Goal: Information Seeking & Learning: Check status

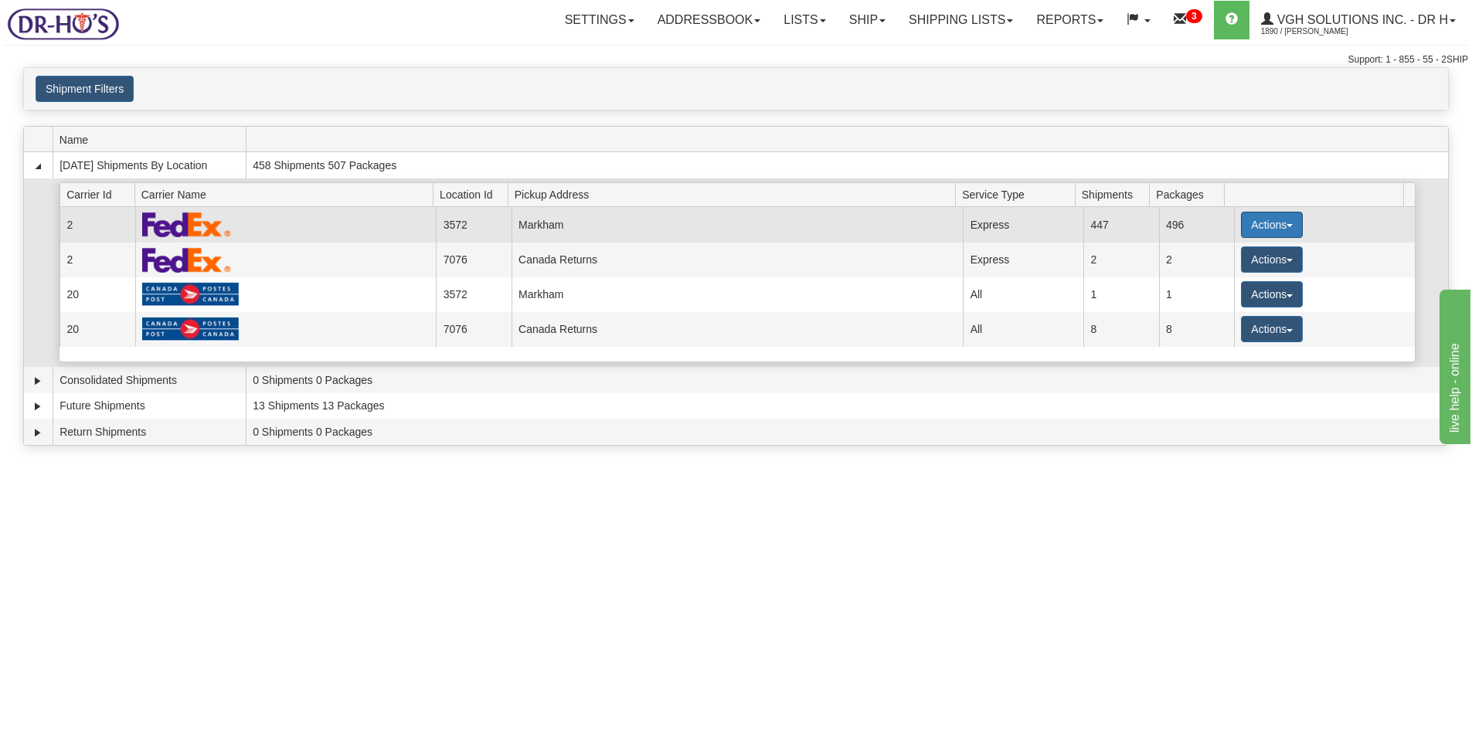
click at [1256, 225] on button "Actions" at bounding box center [1272, 225] width 62 height 26
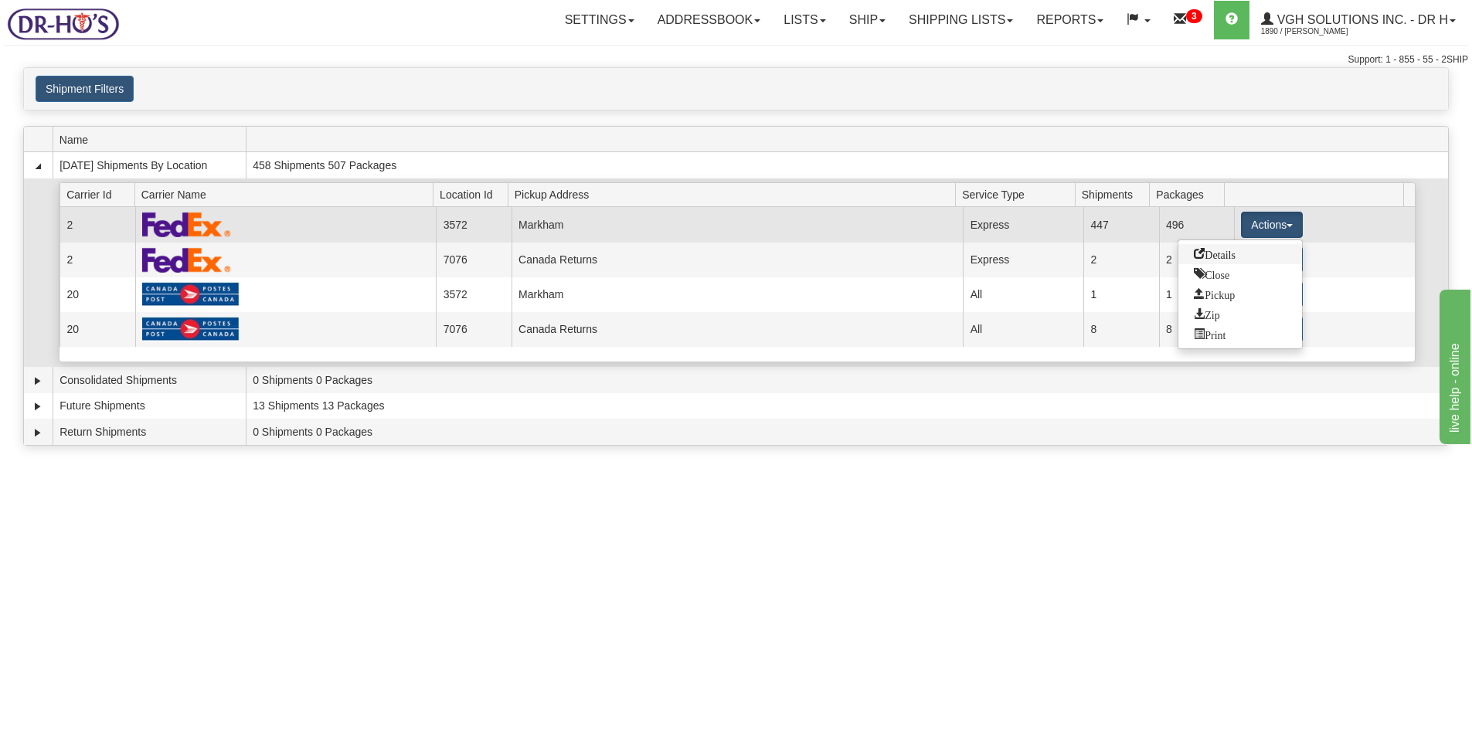
click at [1225, 257] on span "Details" at bounding box center [1215, 253] width 42 height 11
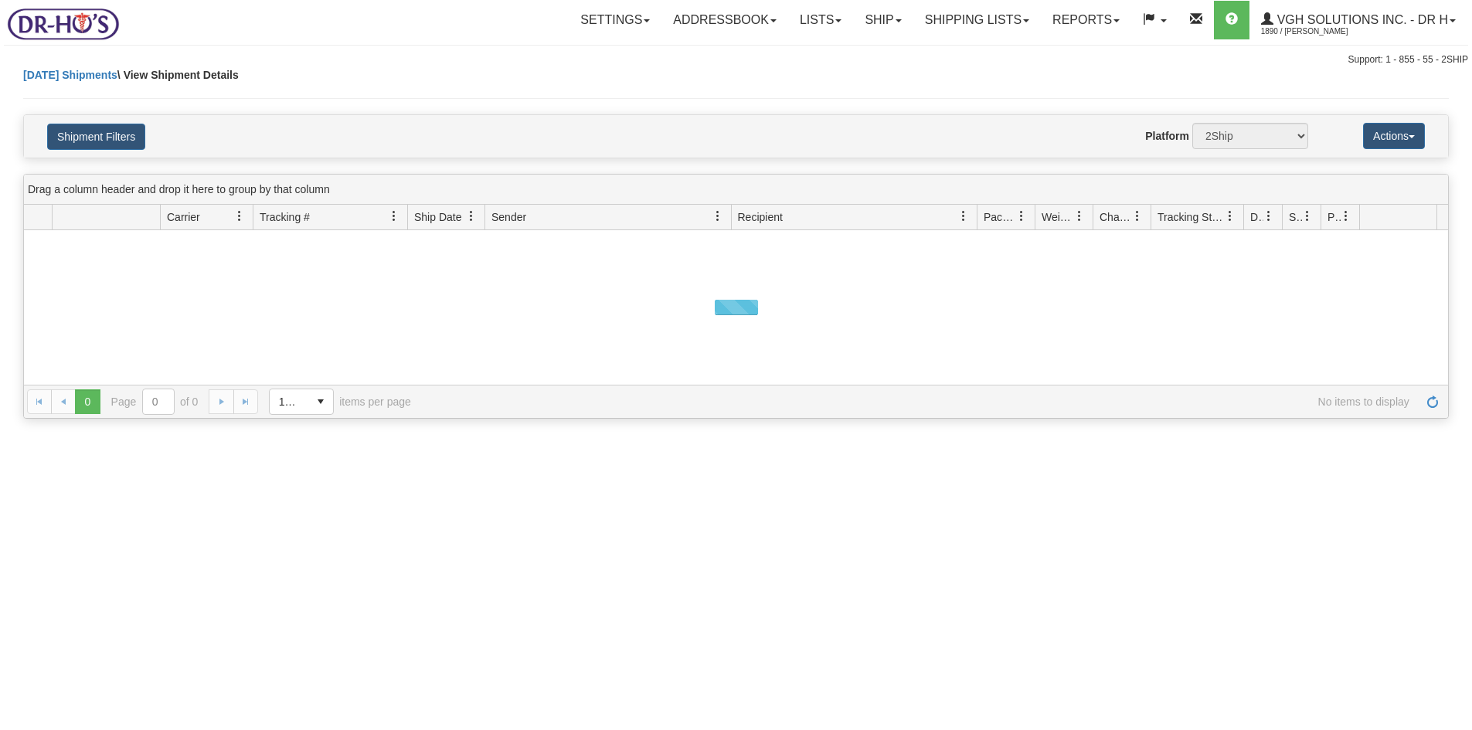
select select "3572"
select select "2"
click at [97, 134] on button "Shipment Filters" at bounding box center [96, 137] width 98 height 26
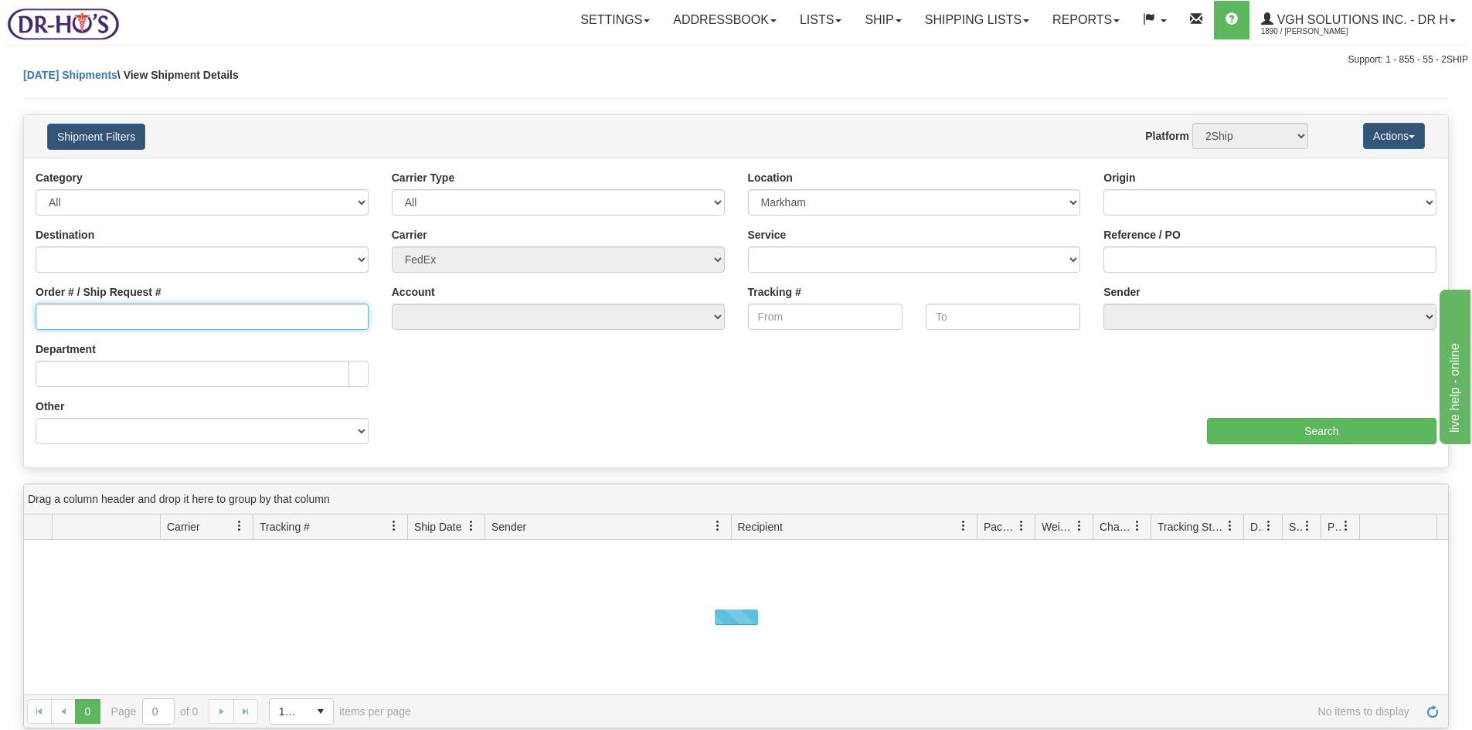
click at [70, 322] on input "Order # / Ship Request #" at bounding box center [202, 317] width 333 height 26
select select "20067"
select select "2"
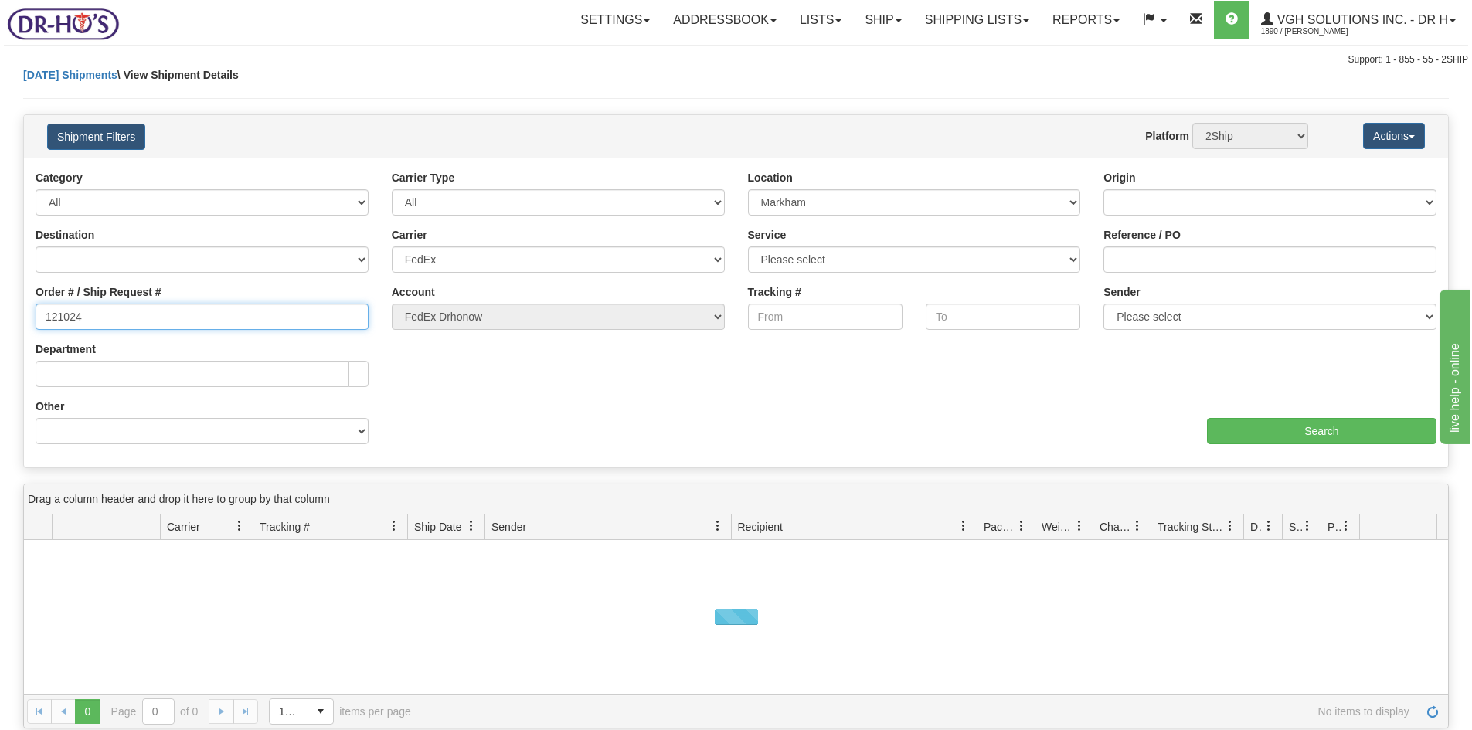
type input "1210249"
click at [1330, 434] on input "Search" at bounding box center [1322, 431] width 230 height 26
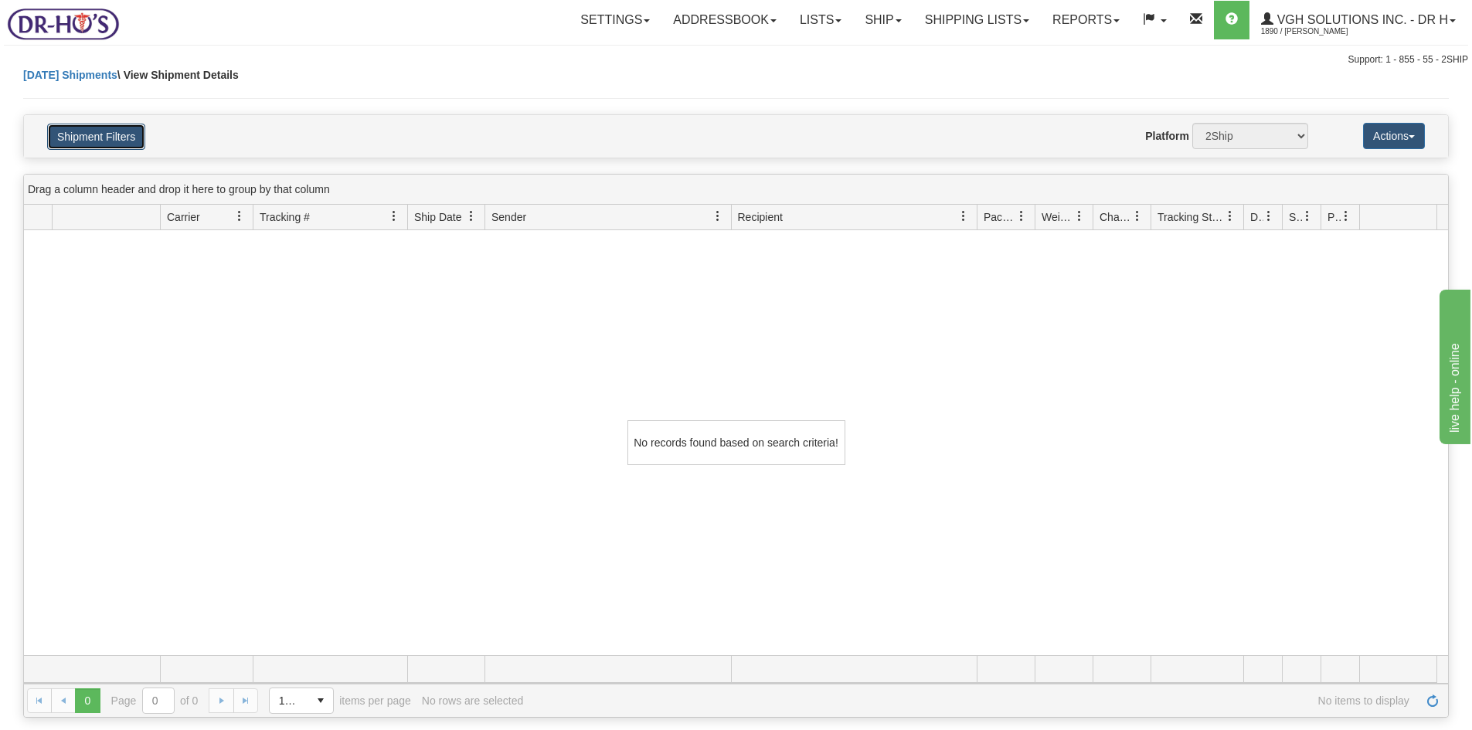
click at [102, 141] on button "Shipment Filters" at bounding box center [96, 137] width 98 height 26
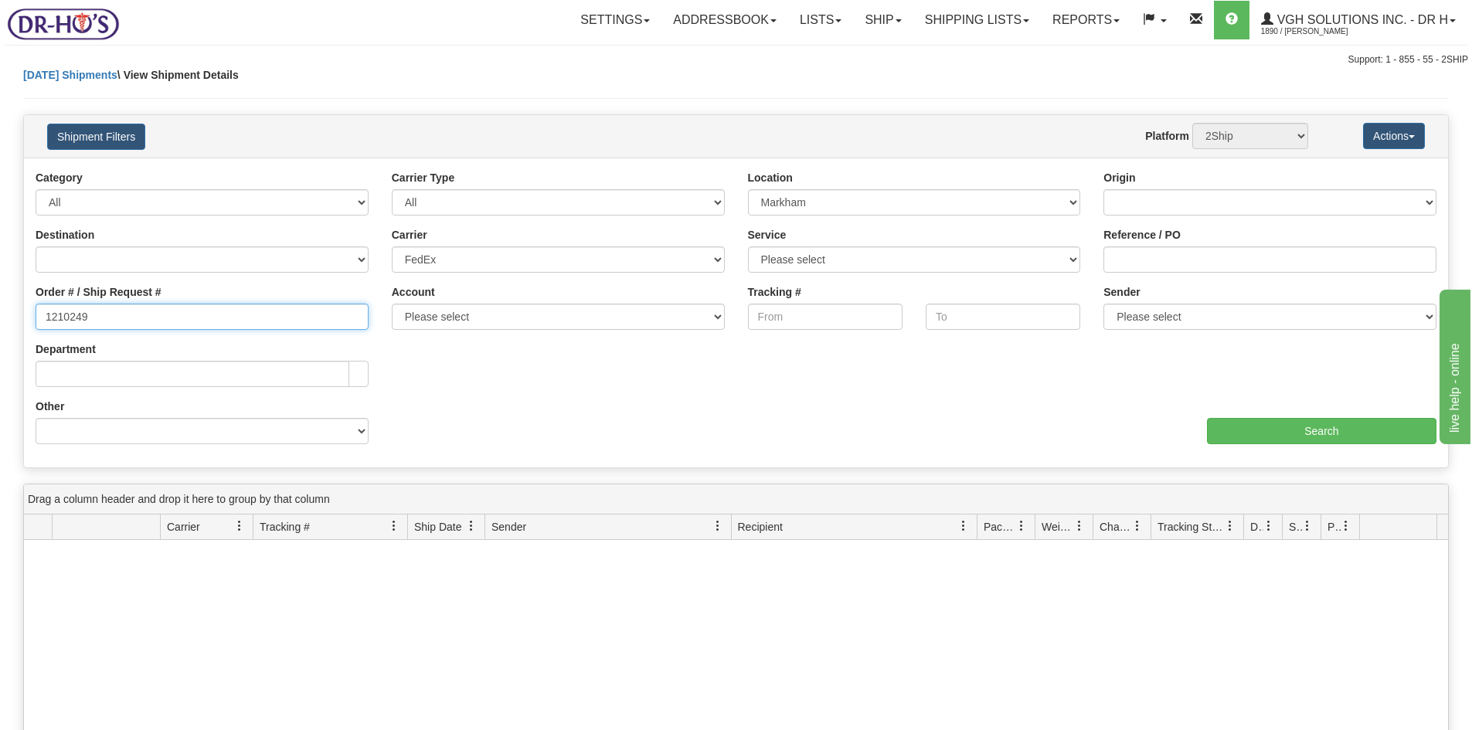
drag, startPoint x: 104, startPoint y: 319, endPoint x: -27, endPoint y: 307, distance: 131.2
click at [0, 307] on html "Upgrade Account Cancel Toggle navigation Settings New Senders" at bounding box center [736, 365] width 1472 height 730
click at [1314, 438] on input "Search" at bounding box center [1322, 431] width 230 height 26
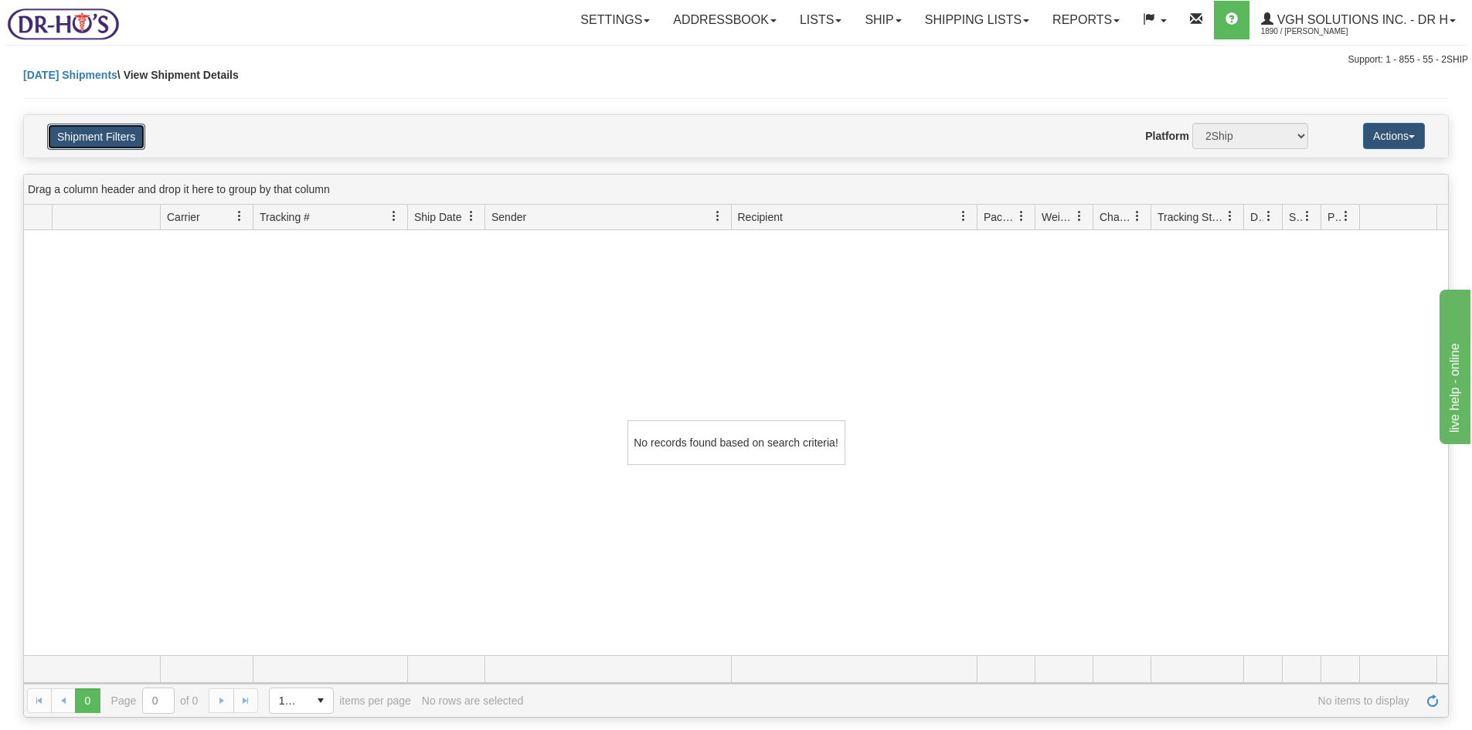
click at [120, 135] on button "Shipment Filters" at bounding box center [96, 137] width 98 height 26
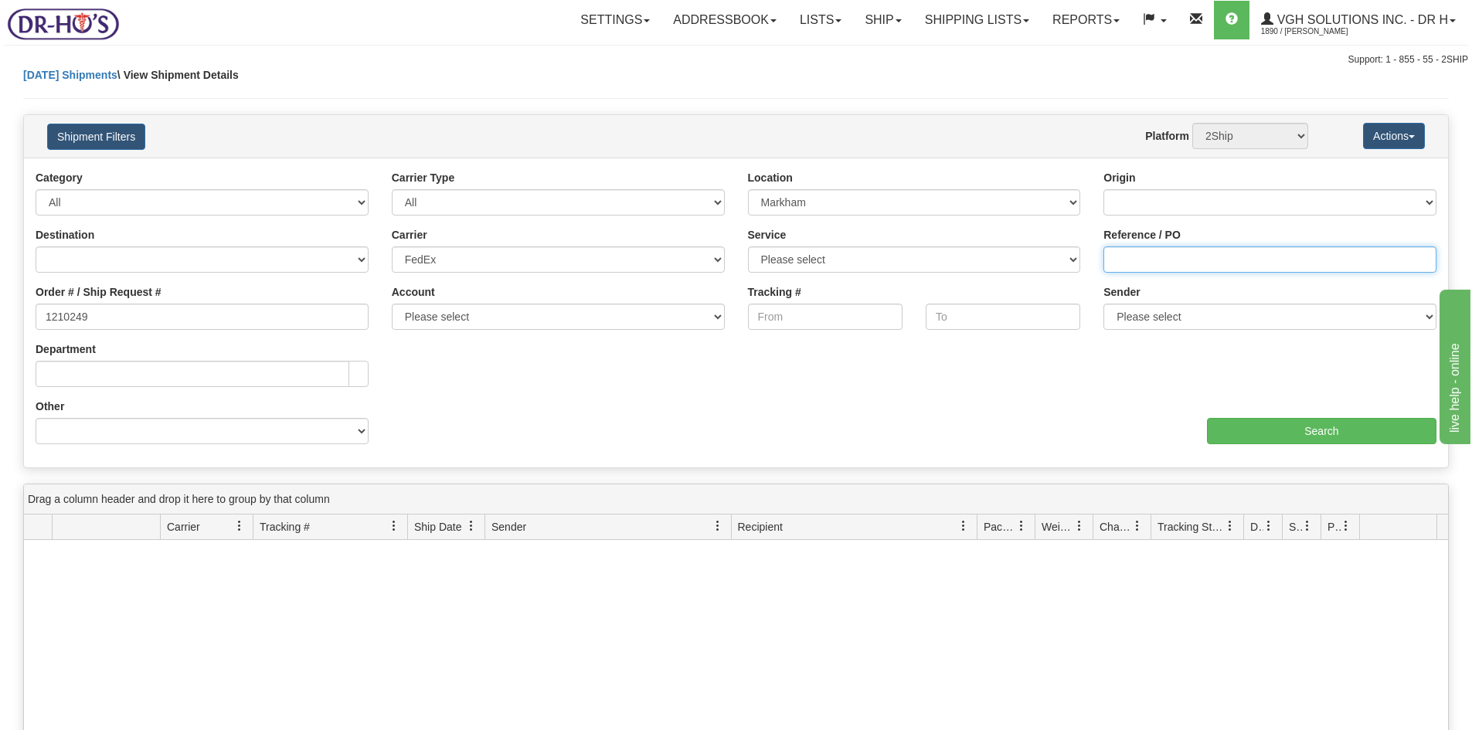
click at [1141, 260] on input "Reference / PO" at bounding box center [1269, 260] width 333 height 26
paste input "1210249"
type input "1210249"
drag, startPoint x: 91, startPoint y: 320, endPoint x: -98, endPoint y: 324, distance: 189.4
click at [0, 324] on html "Upgrade Account Cancel Toggle navigation Settings New Senders" at bounding box center [736, 365] width 1472 height 730
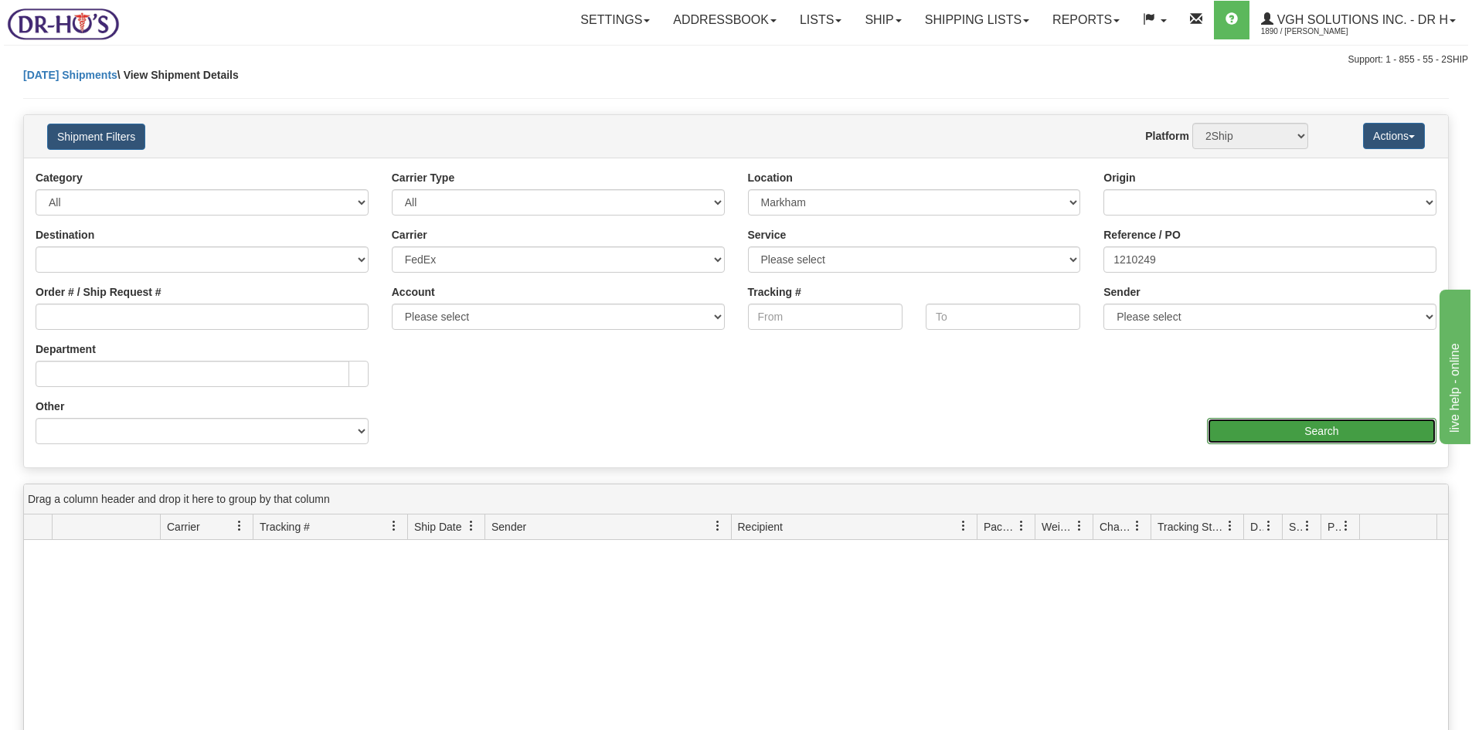
click at [1277, 423] on input "Search" at bounding box center [1322, 431] width 230 height 26
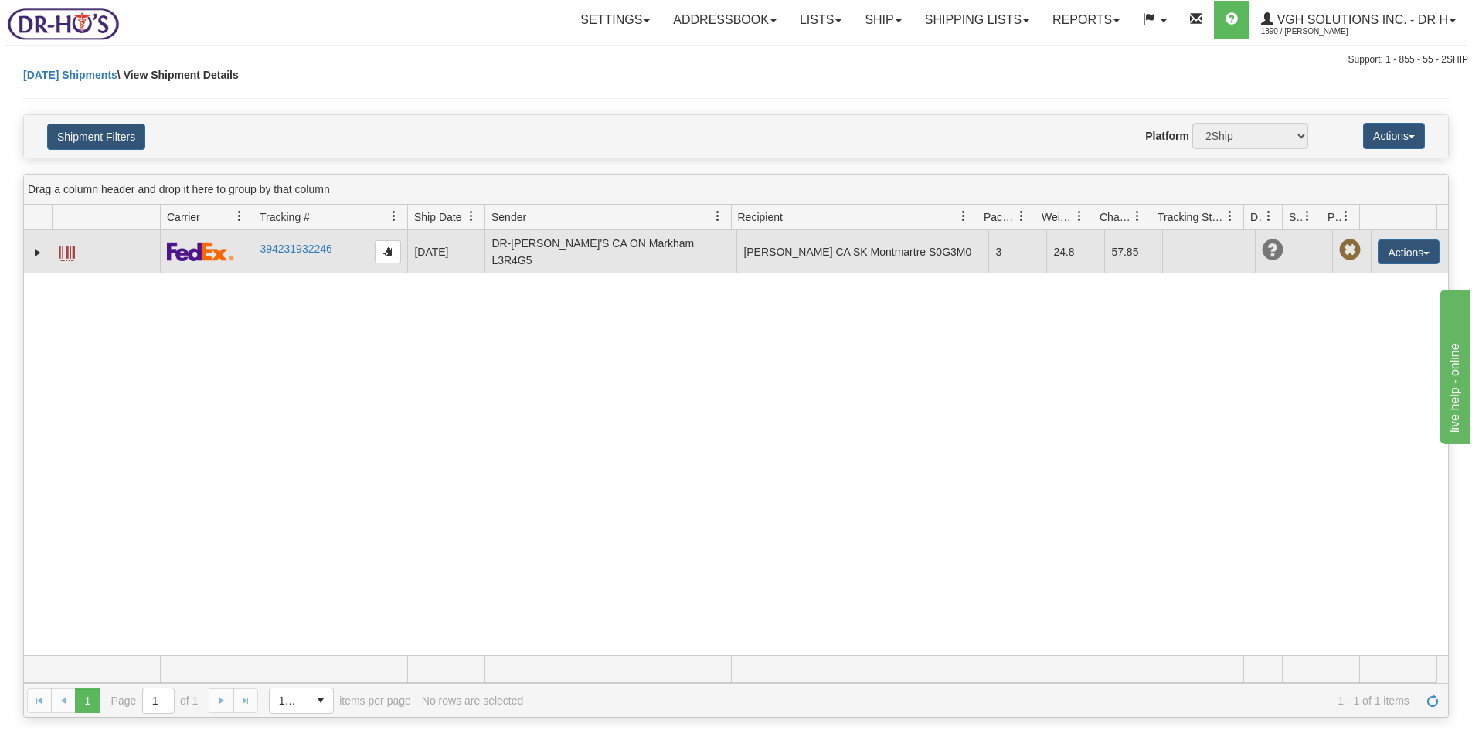
click at [63, 253] on span at bounding box center [67, 253] width 15 height 15
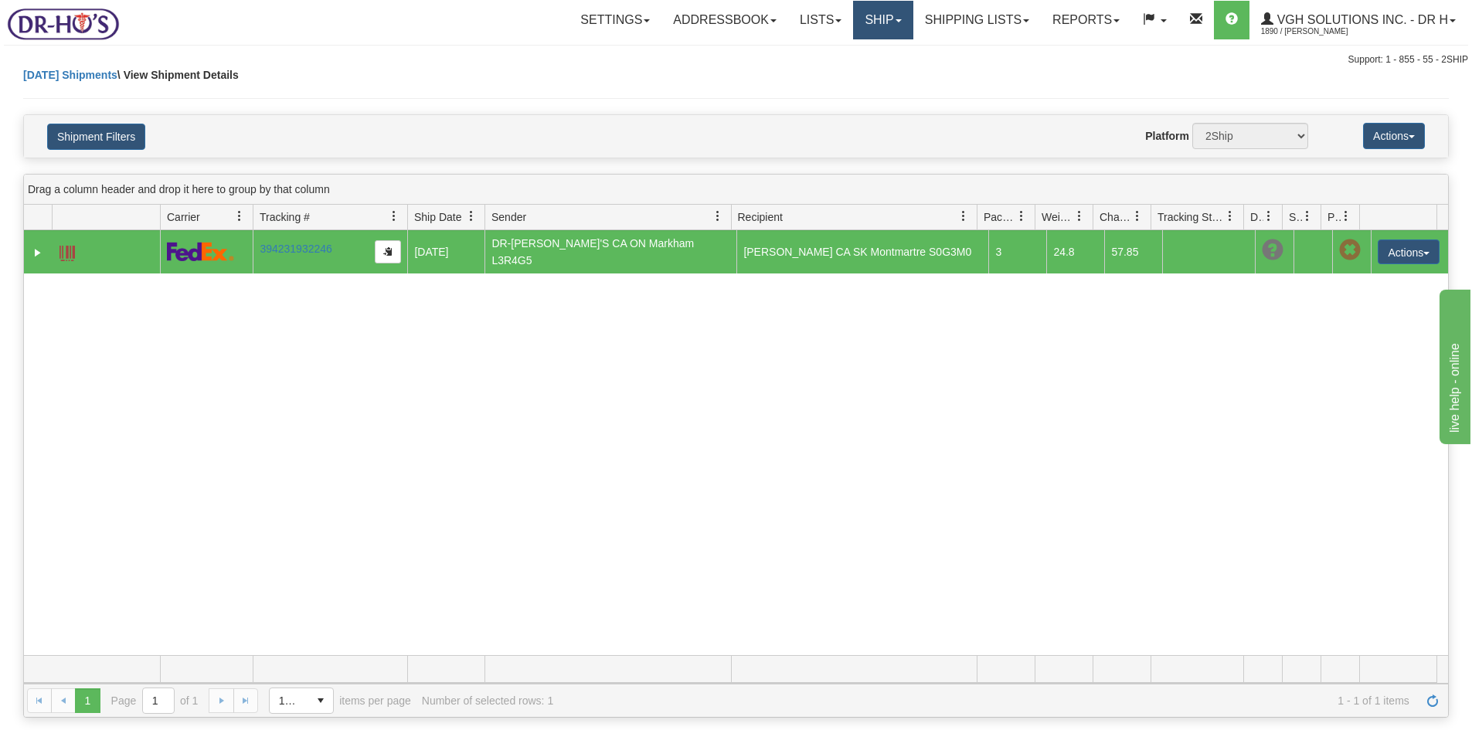
click at [876, 18] on link "Ship" at bounding box center [883, 20] width 60 height 39
click at [808, 51] on span "Ship Screen" at bounding box center [817, 54] width 59 height 12
click at [961, 22] on link "Shipping lists" at bounding box center [977, 20] width 128 height 39
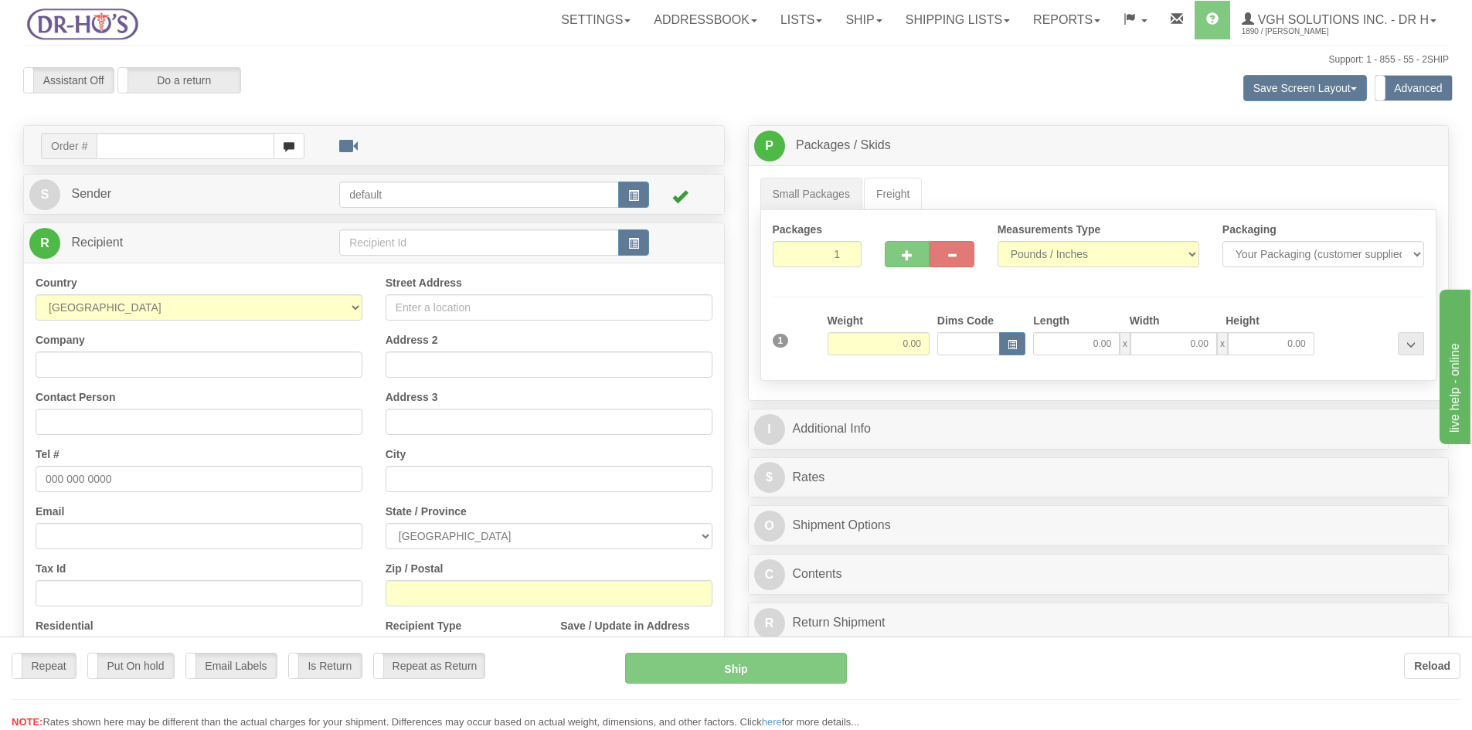
click at [954, 13] on div "Toggle navigation Settings Shipping Preferences Fields Preferences New" at bounding box center [736, 443] width 1472 height 886
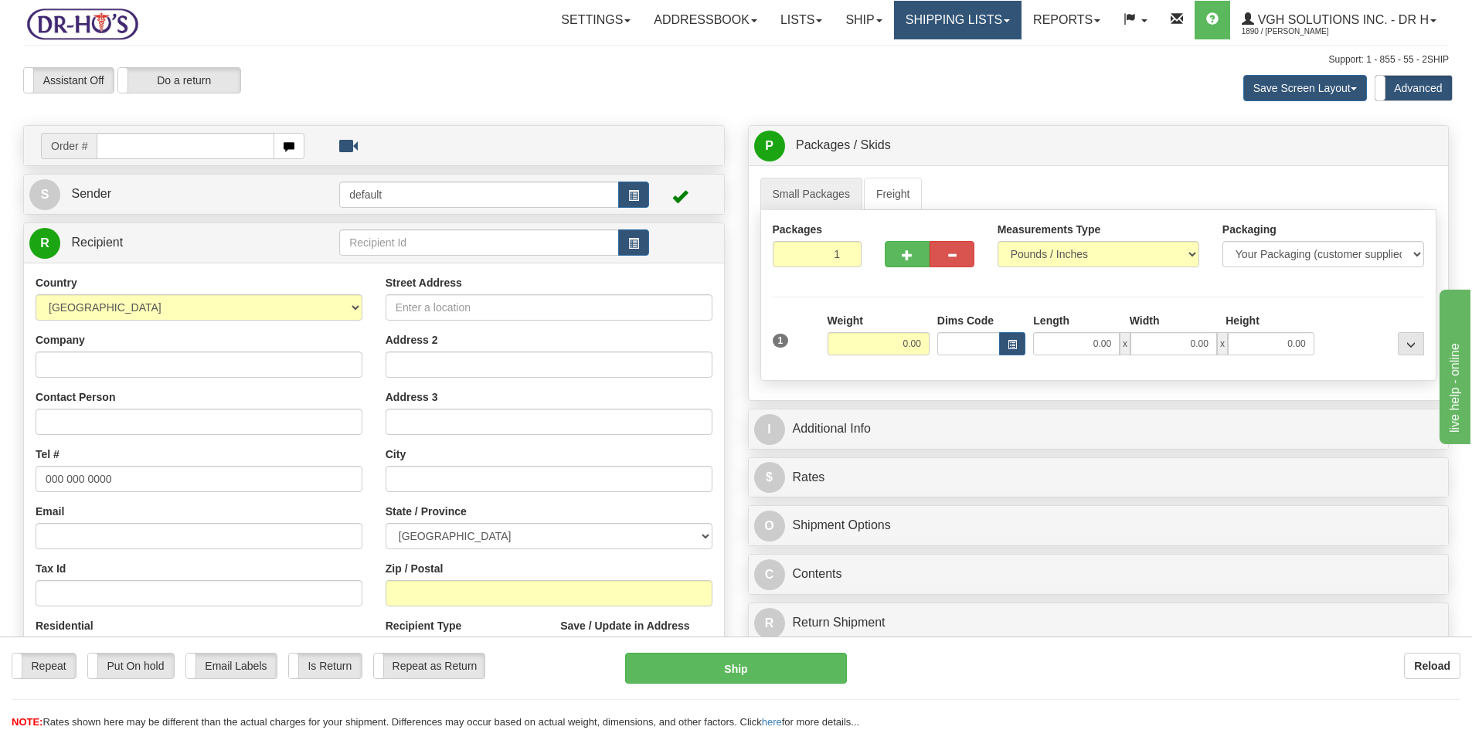
click at [937, 19] on link "Shipping lists" at bounding box center [958, 20] width 128 height 39
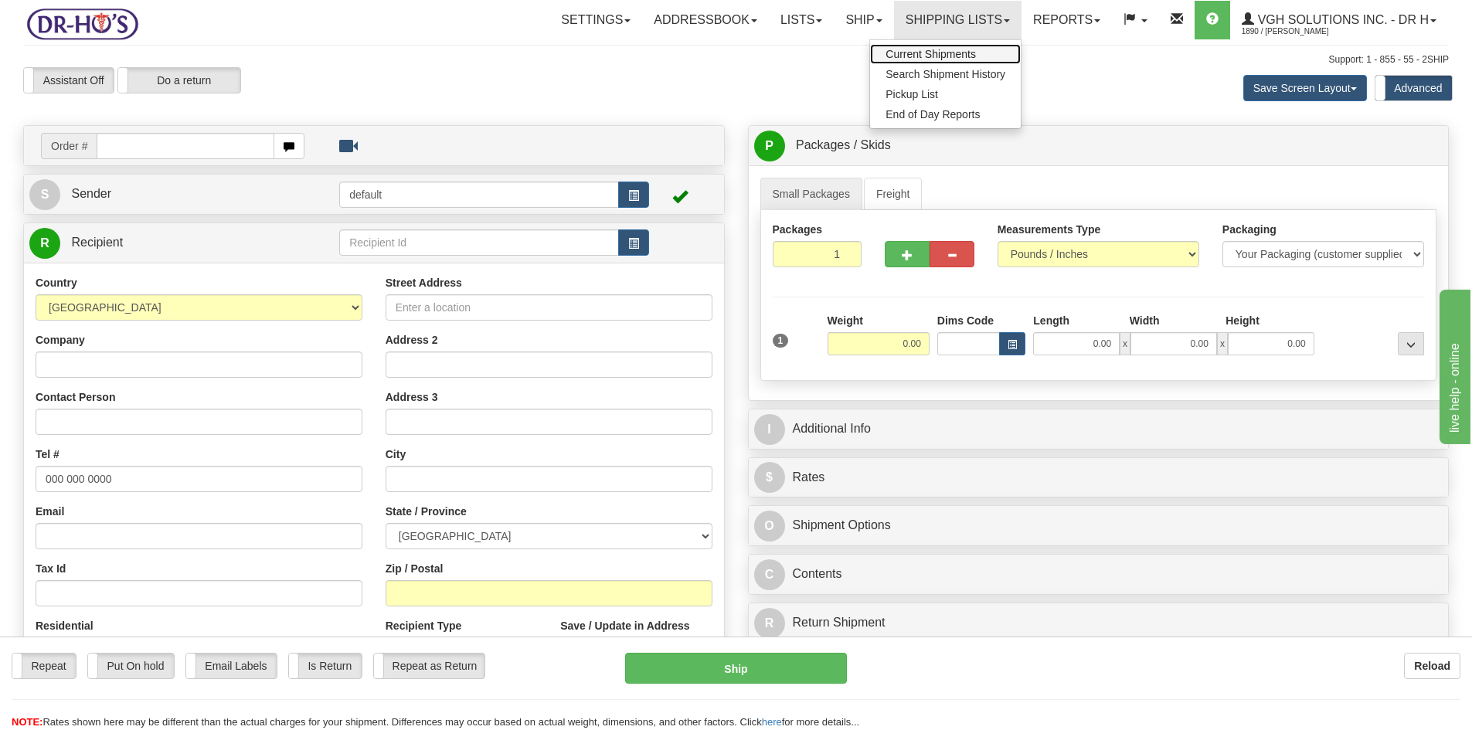
click at [920, 50] on span "Current Shipments" at bounding box center [931, 54] width 90 height 12
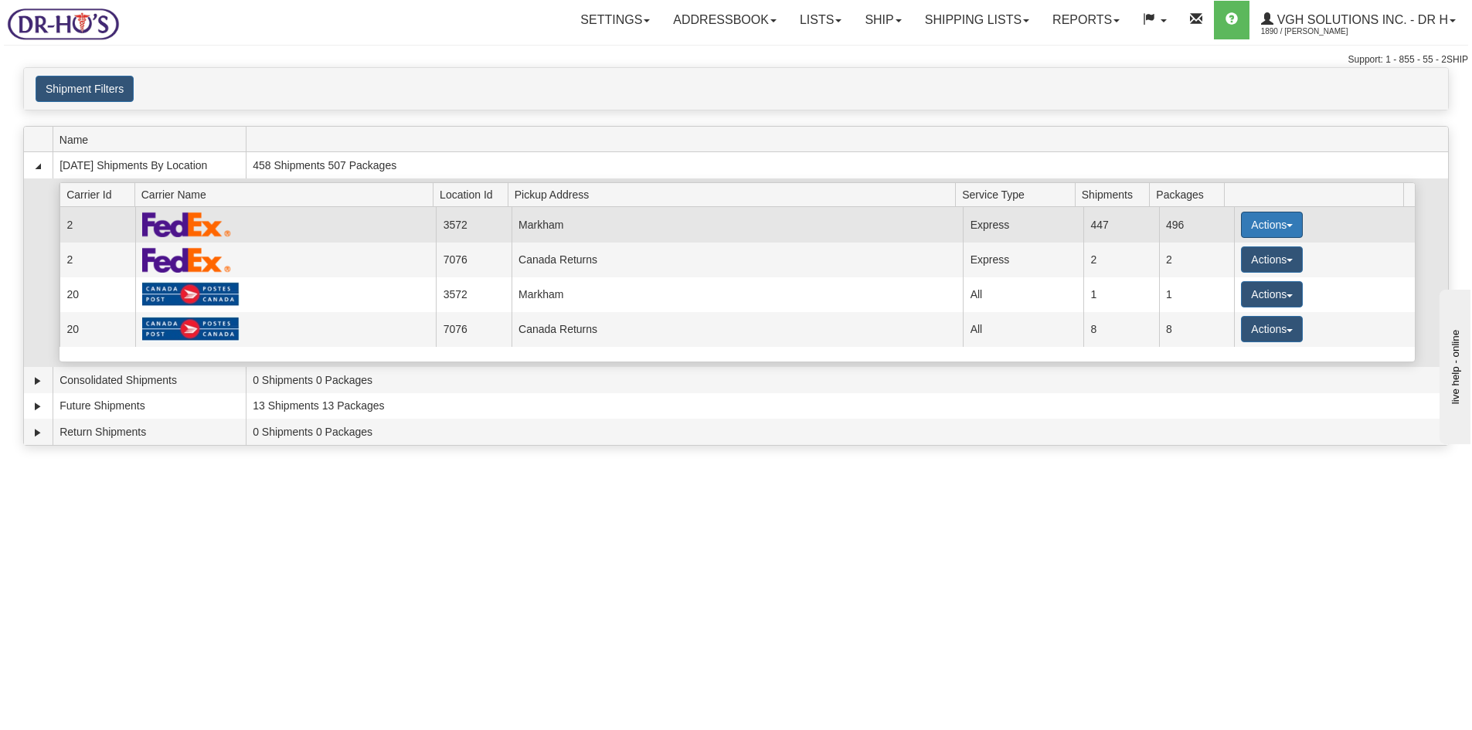
click at [1252, 225] on button "Actions" at bounding box center [1272, 225] width 62 height 26
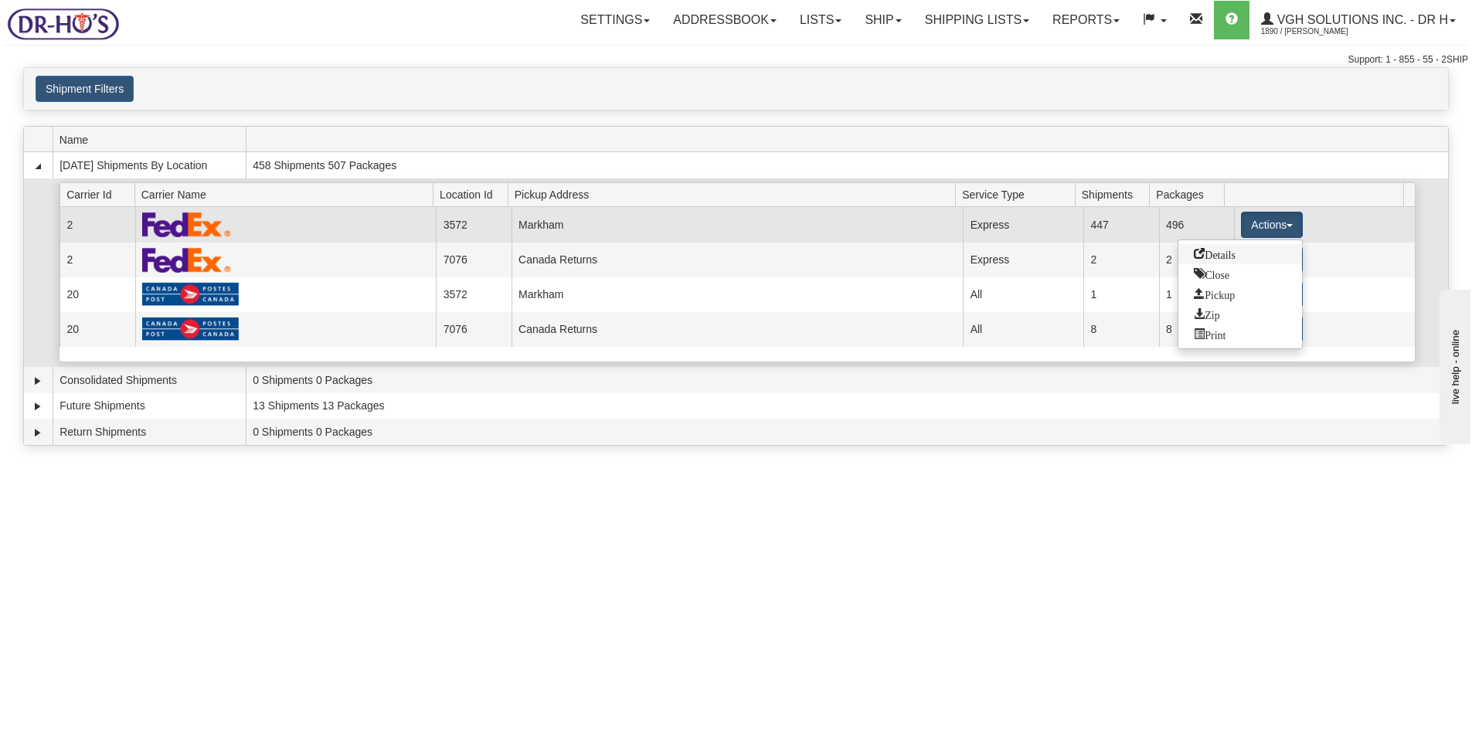
click at [1222, 257] on span "Details" at bounding box center [1215, 253] width 42 height 11
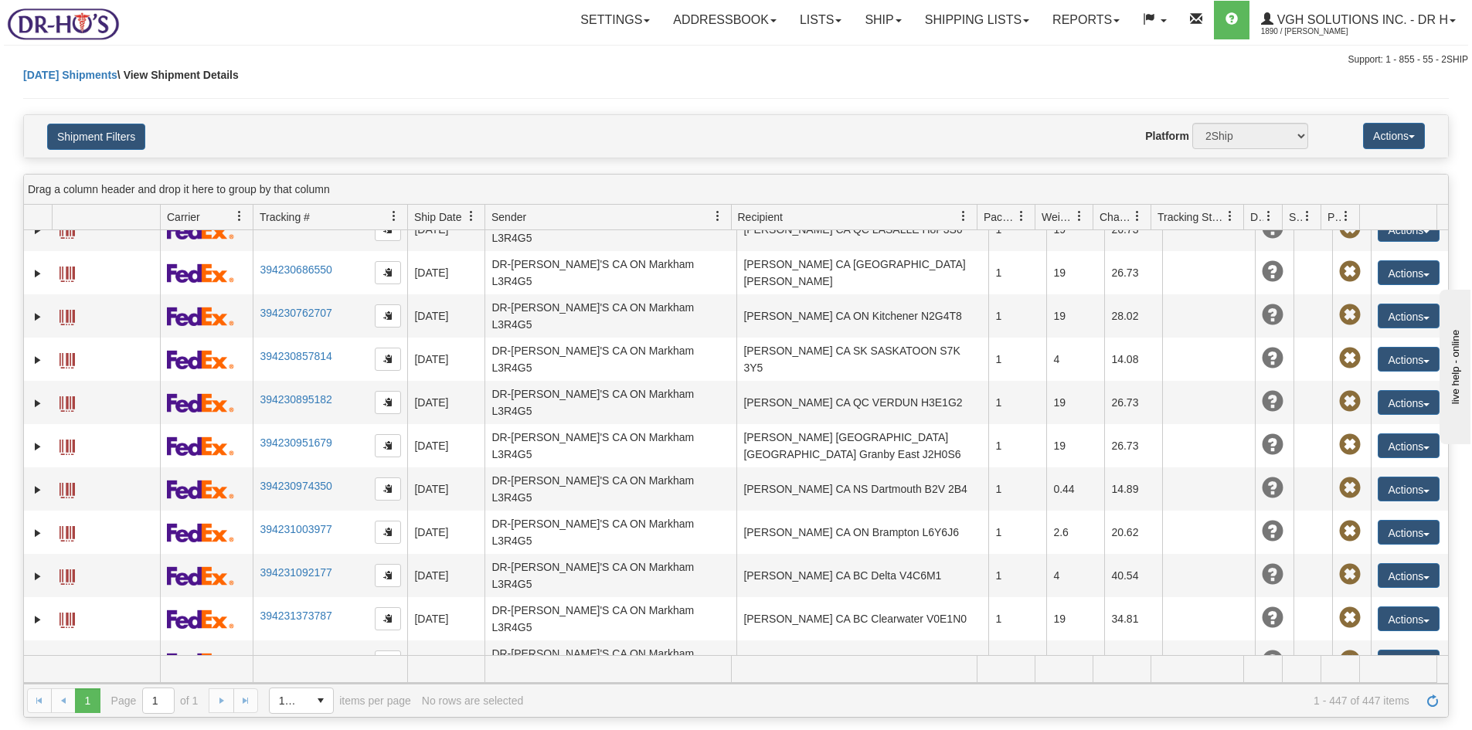
scroll to position [3847, 0]
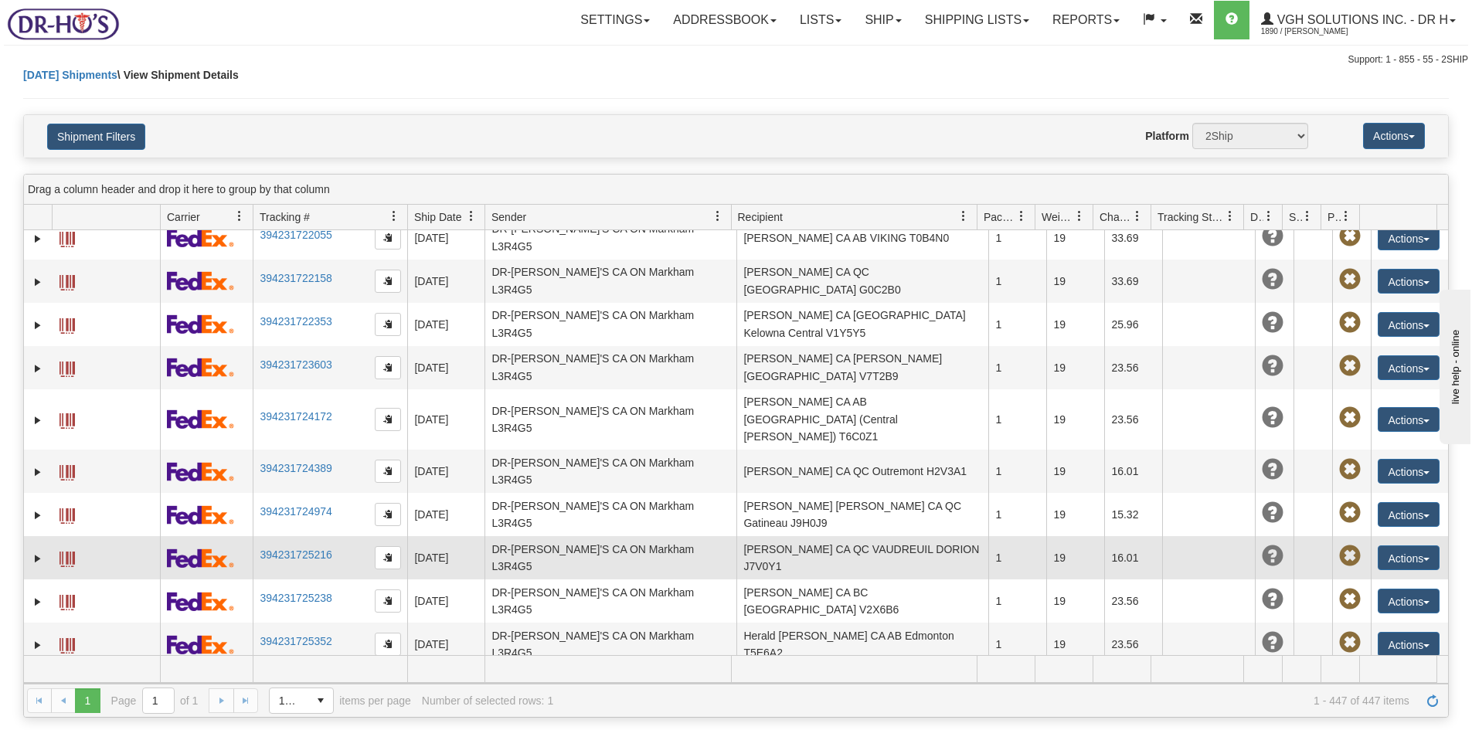
scroll to position [3864, 0]
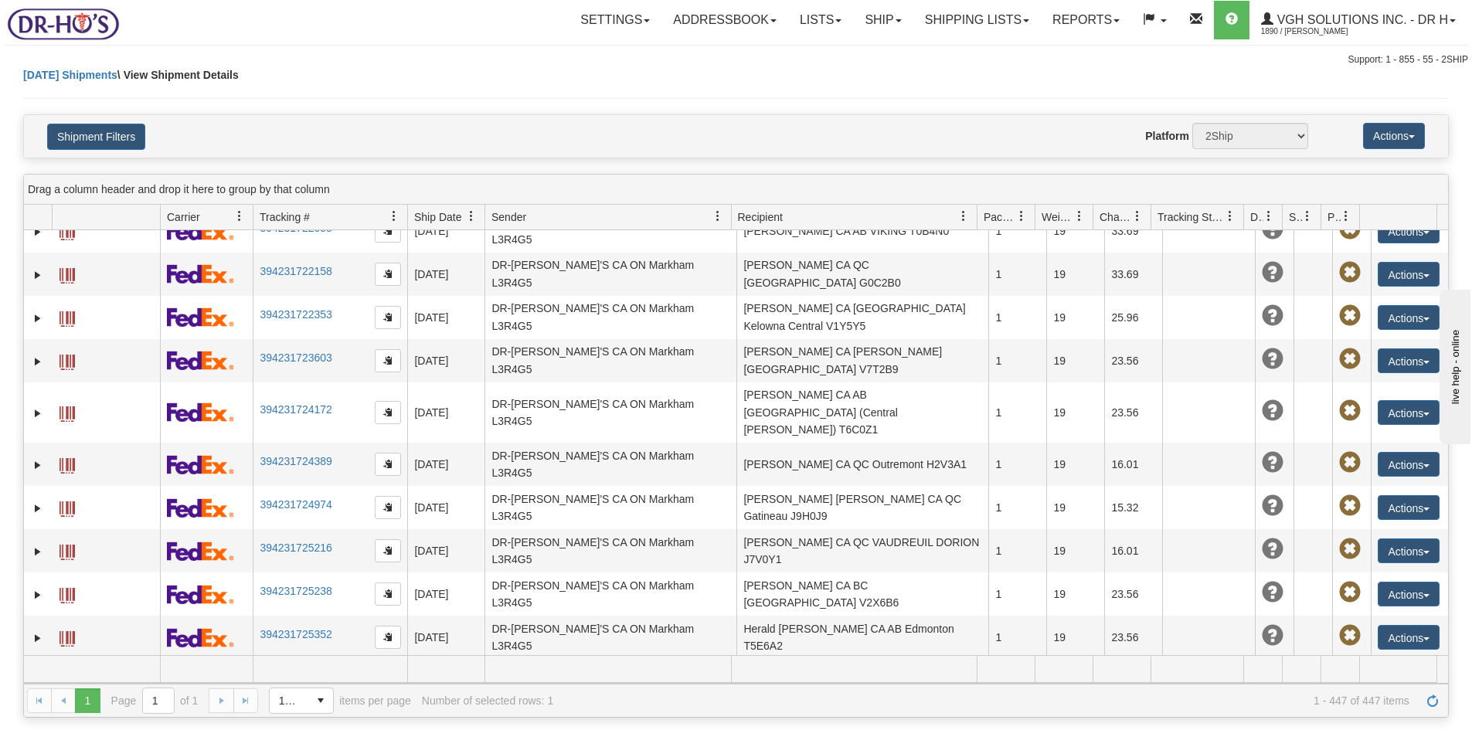
click at [1079, 215] on span at bounding box center [1079, 216] width 12 height 12
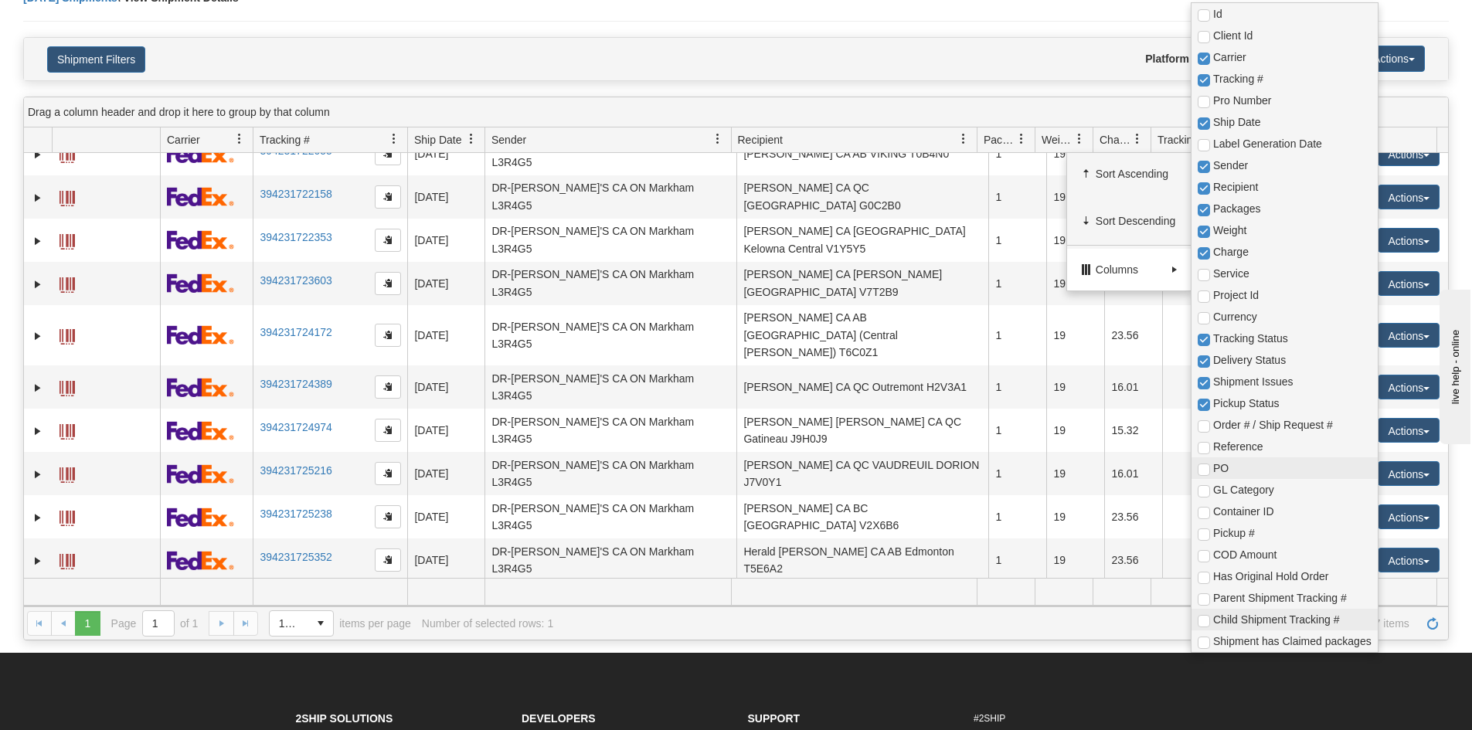
scroll to position [0, 0]
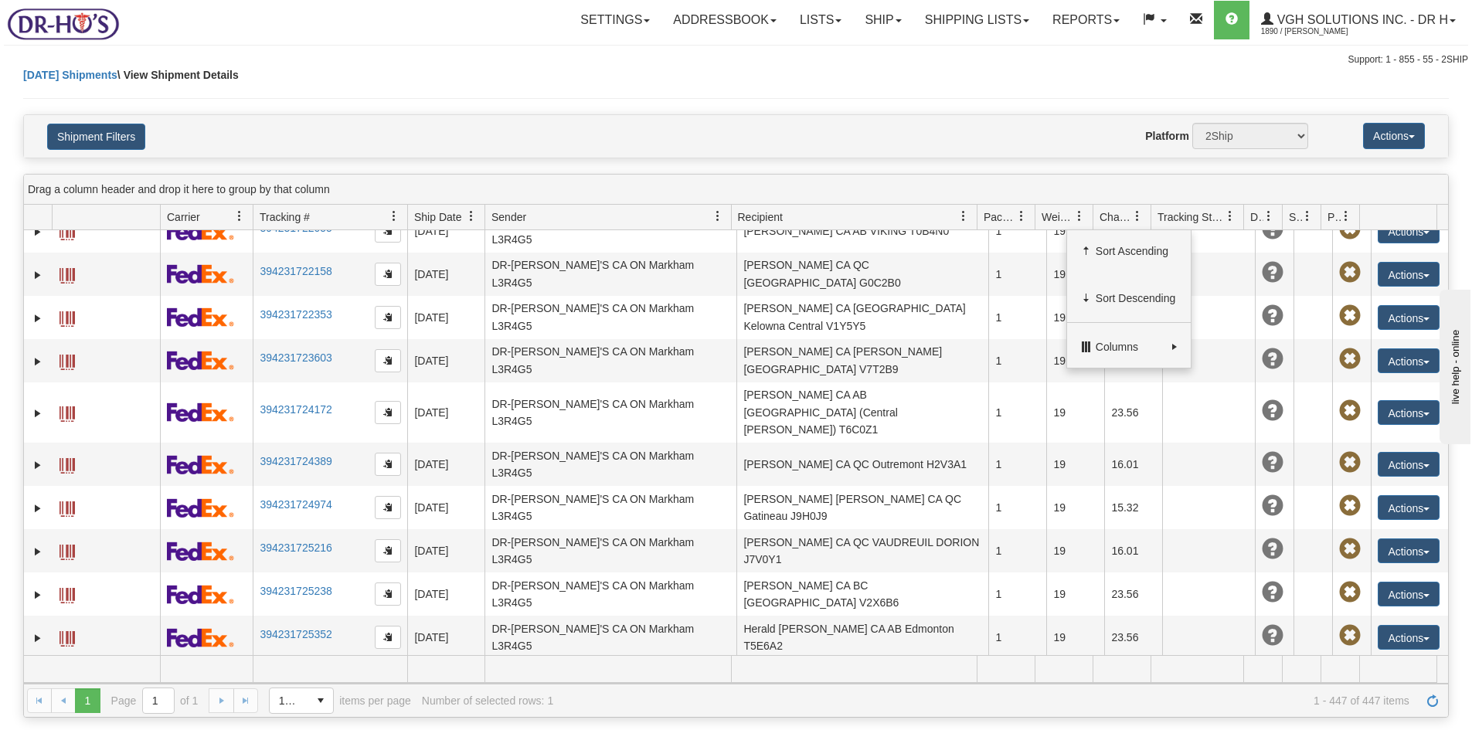
click at [709, 55] on div "Support: 1 - 855 - 55 - 2SHIP" at bounding box center [736, 59] width 1464 height 13
click at [423, 83] on div "Today Shipments \ View Shipment Details" at bounding box center [736, 90] width 1426 height 47
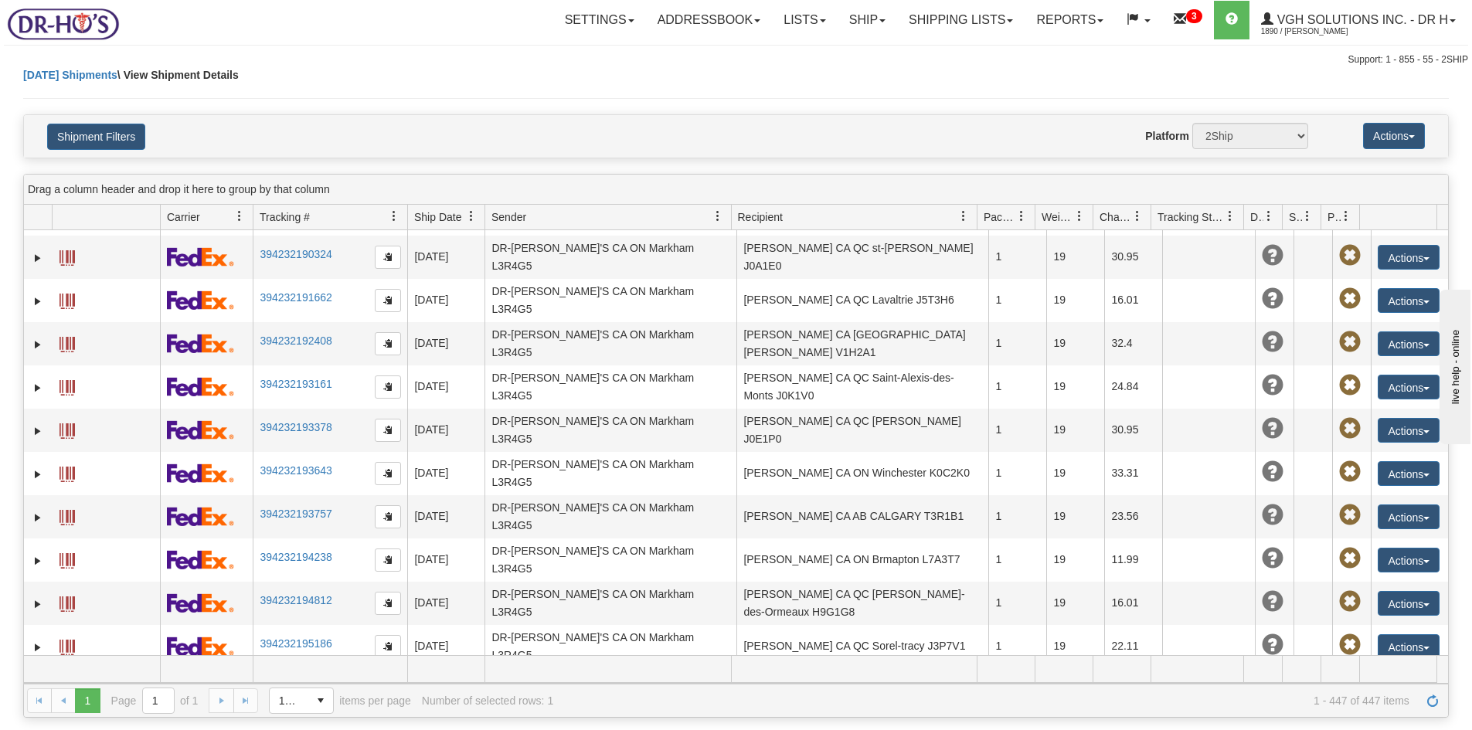
scroll to position [15772, 0]
click at [1389, 130] on button "Actions" at bounding box center [1394, 136] width 62 height 26
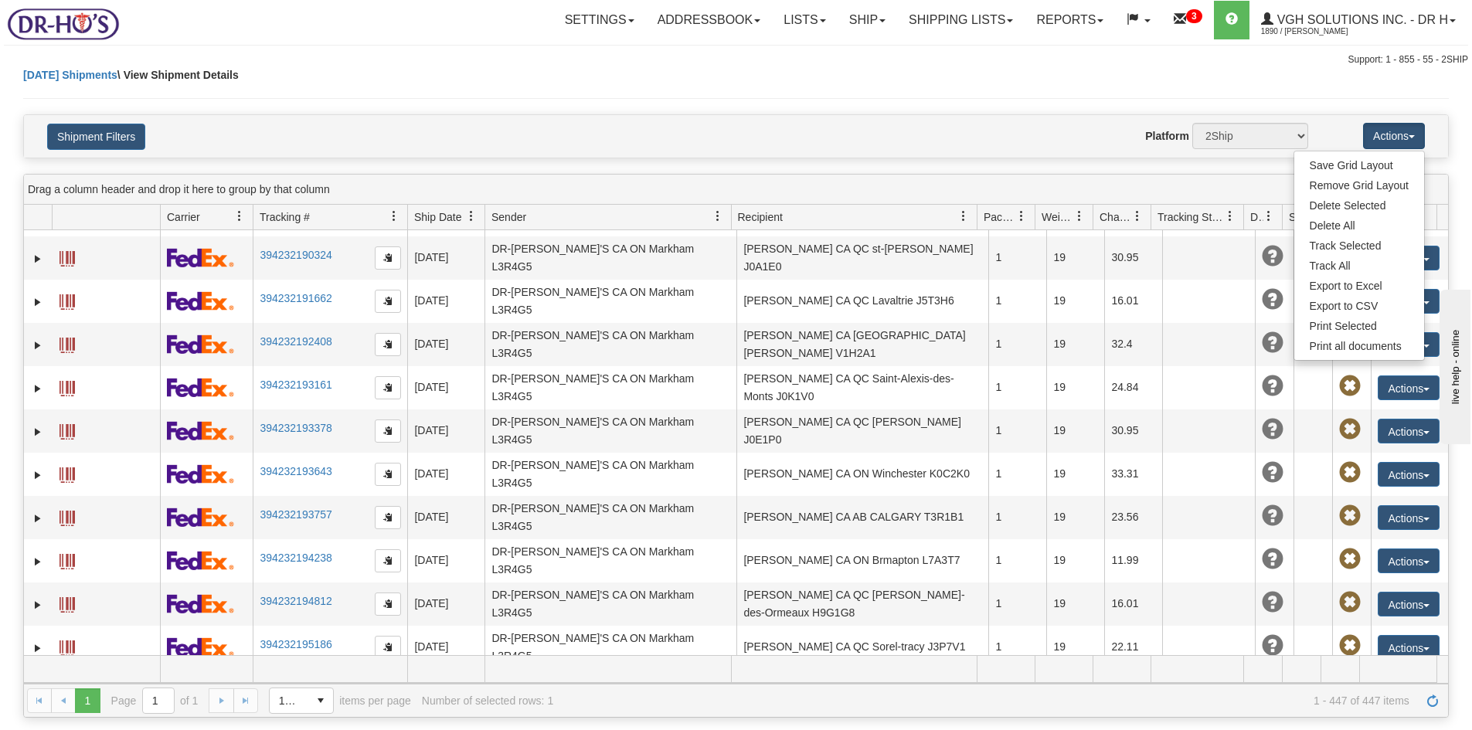
click at [921, 111] on div "Today Shipments \ View Shipment Details" at bounding box center [736, 90] width 1426 height 47
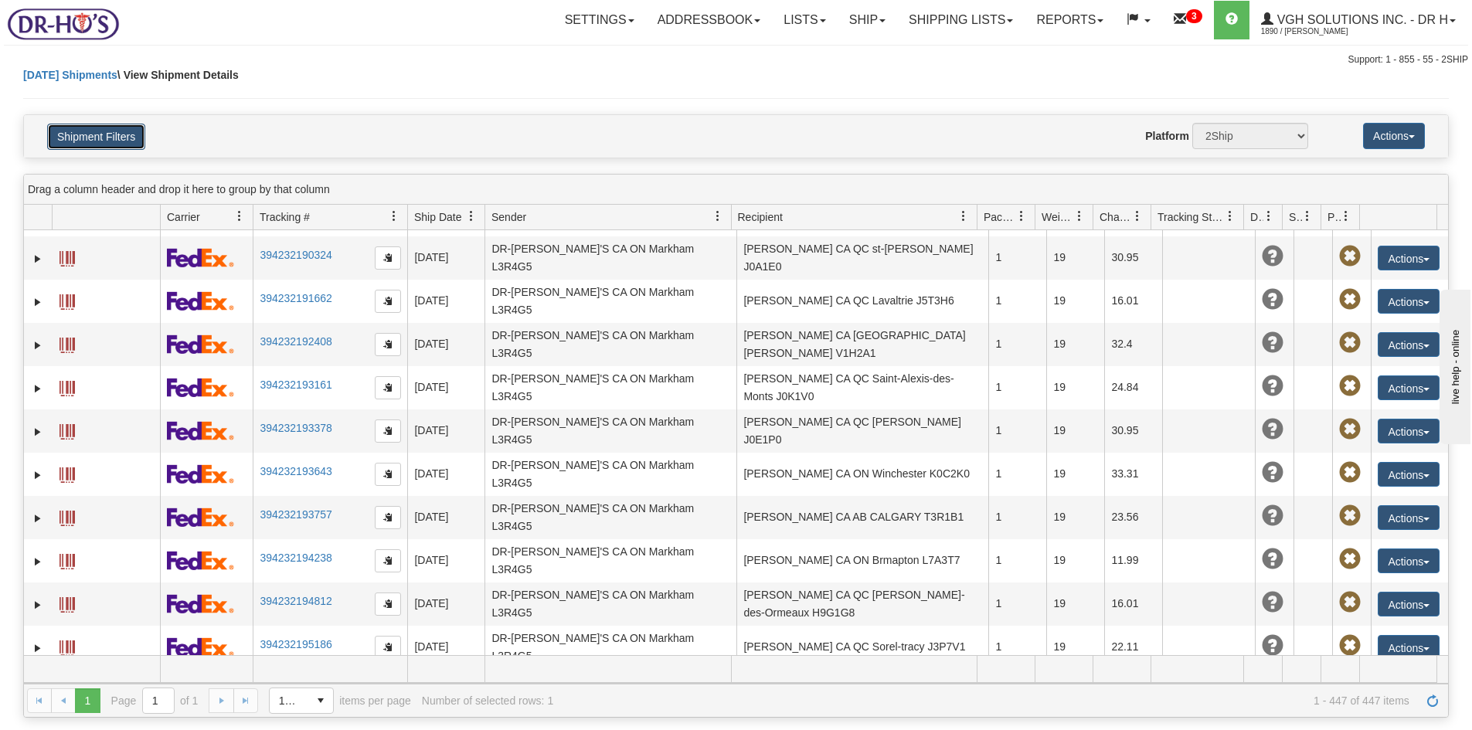
click at [65, 135] on button "Shipment Filters" at bounding box center [96, 137] width 98 height 26
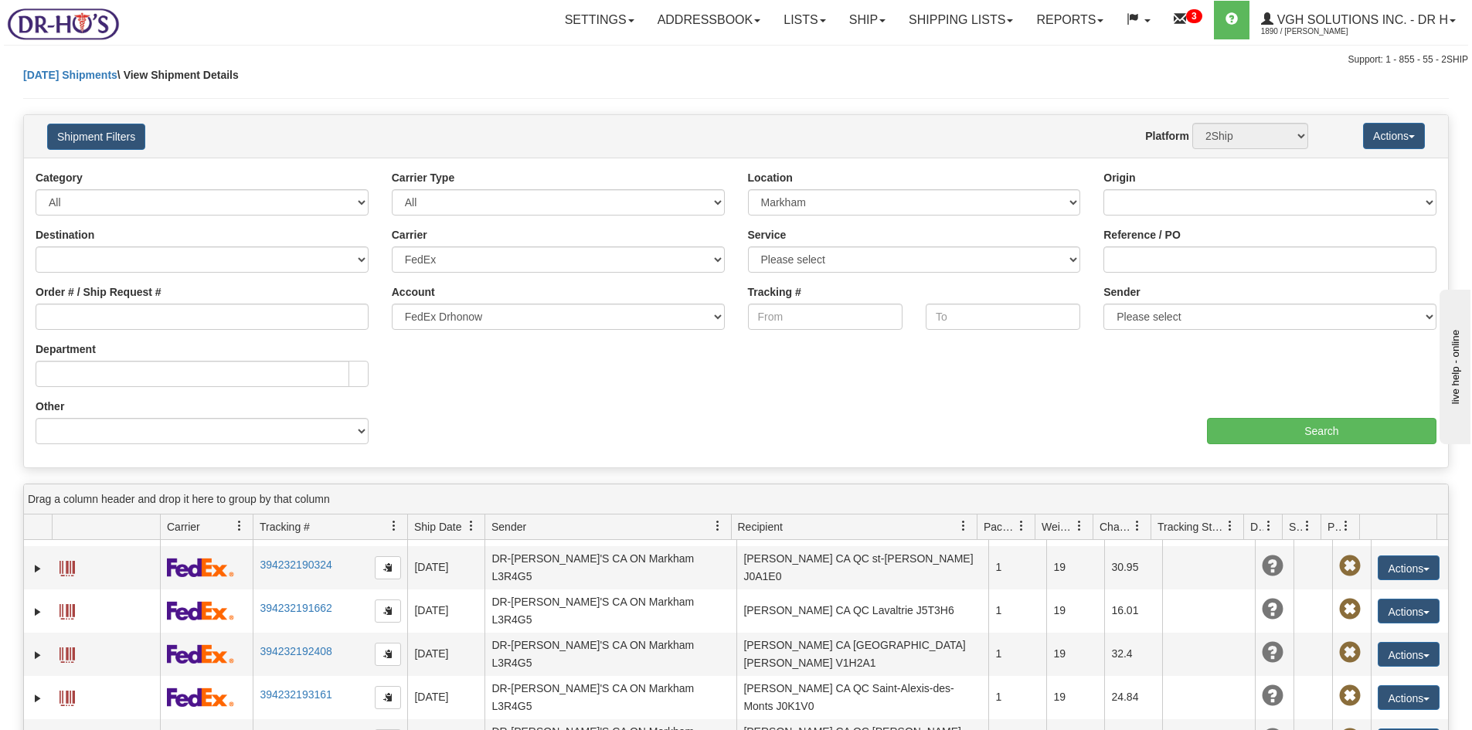
click at [511, 87] on div "Today Shipments \ View Shipment Details" at bounding box center [736, 90] width 1426 height 47
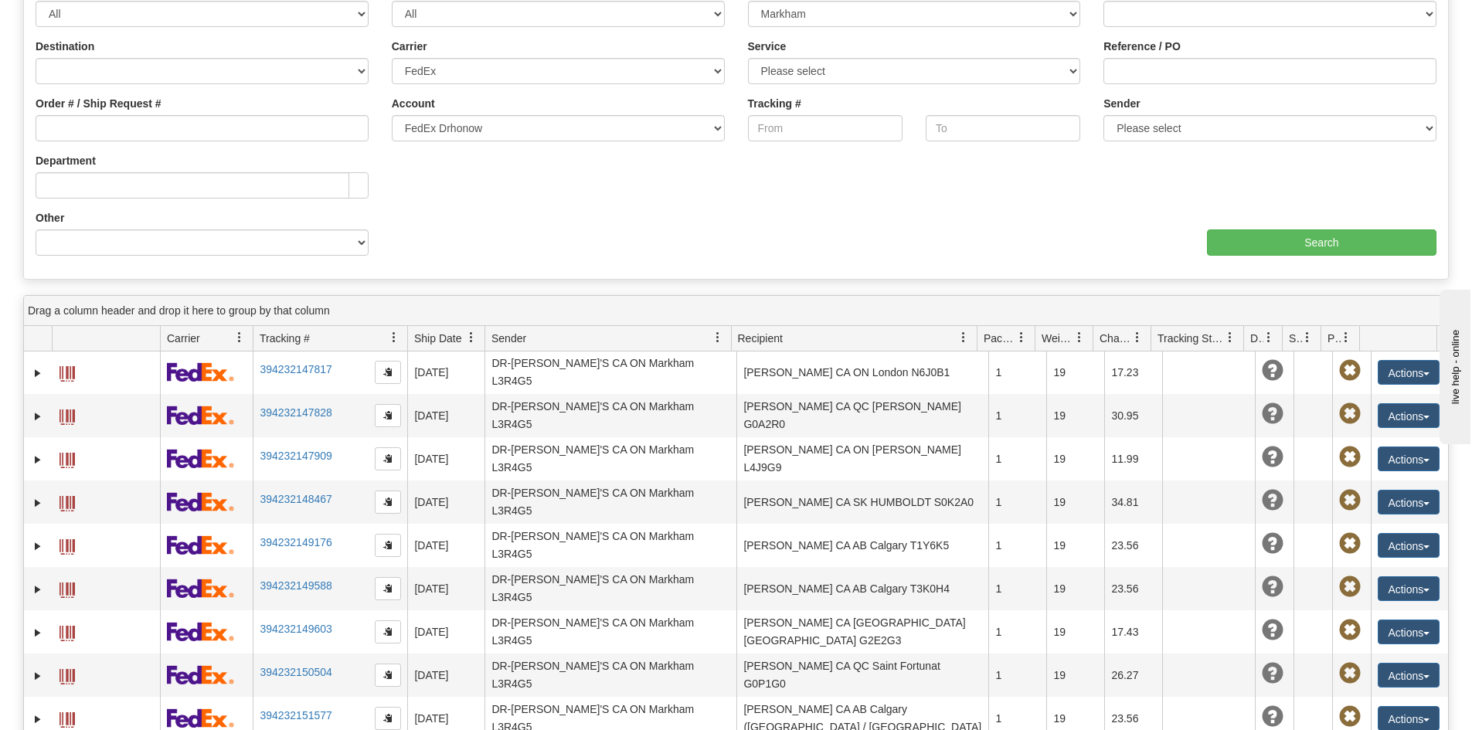
scroll to position [0, 0]
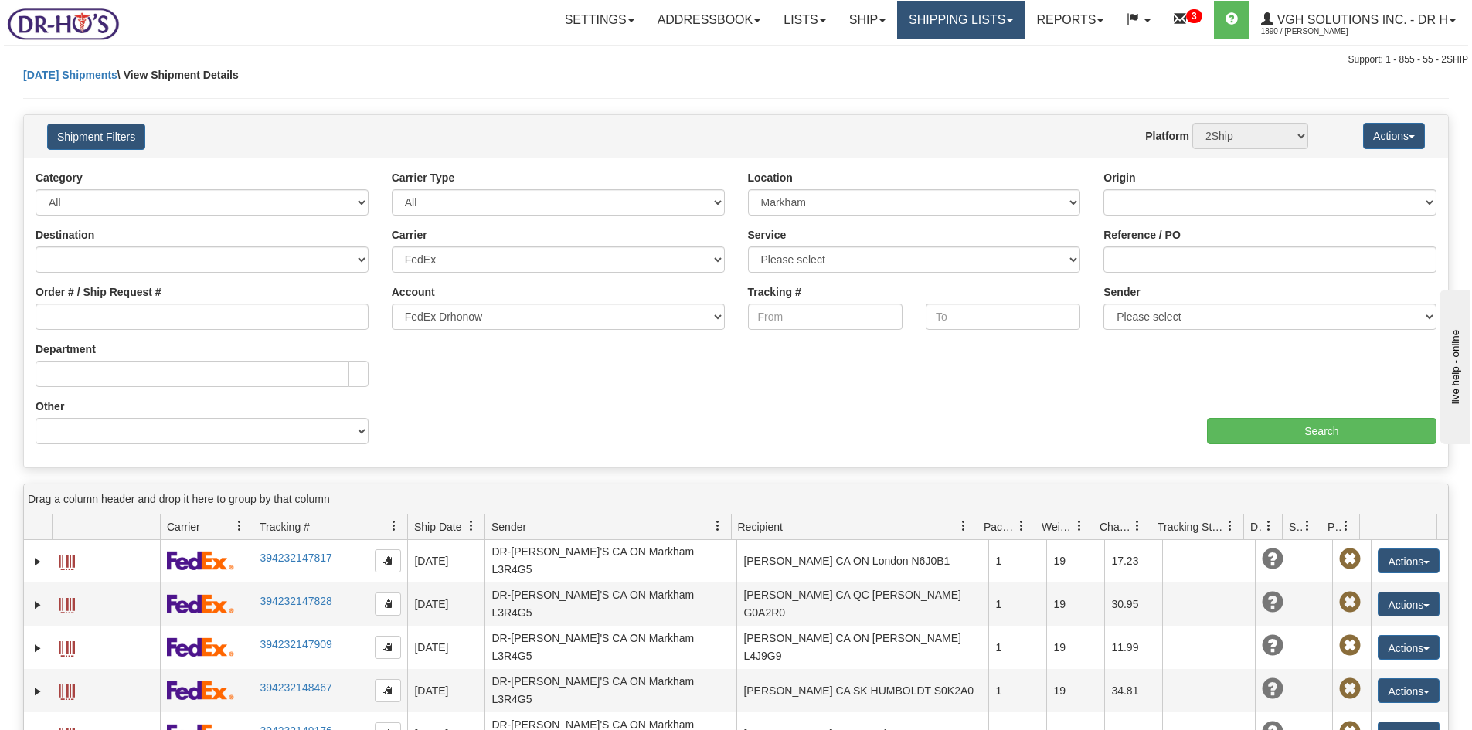
click at [929, 17] on link "Shipping lists" at bounding box center [961, 20] width 128 height 39
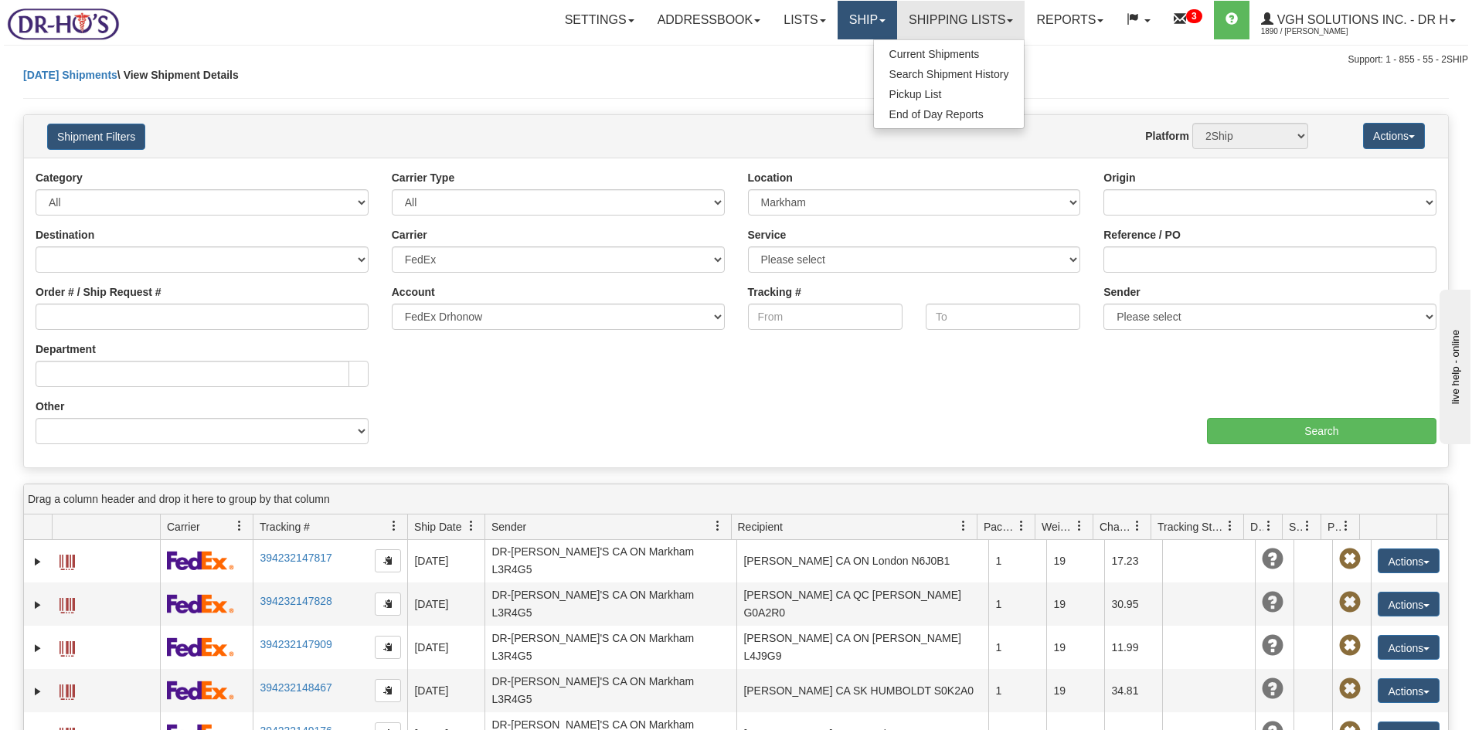
click at [861, 22] on link "Ship" at bounding box center [868, 20] width 60 height 39
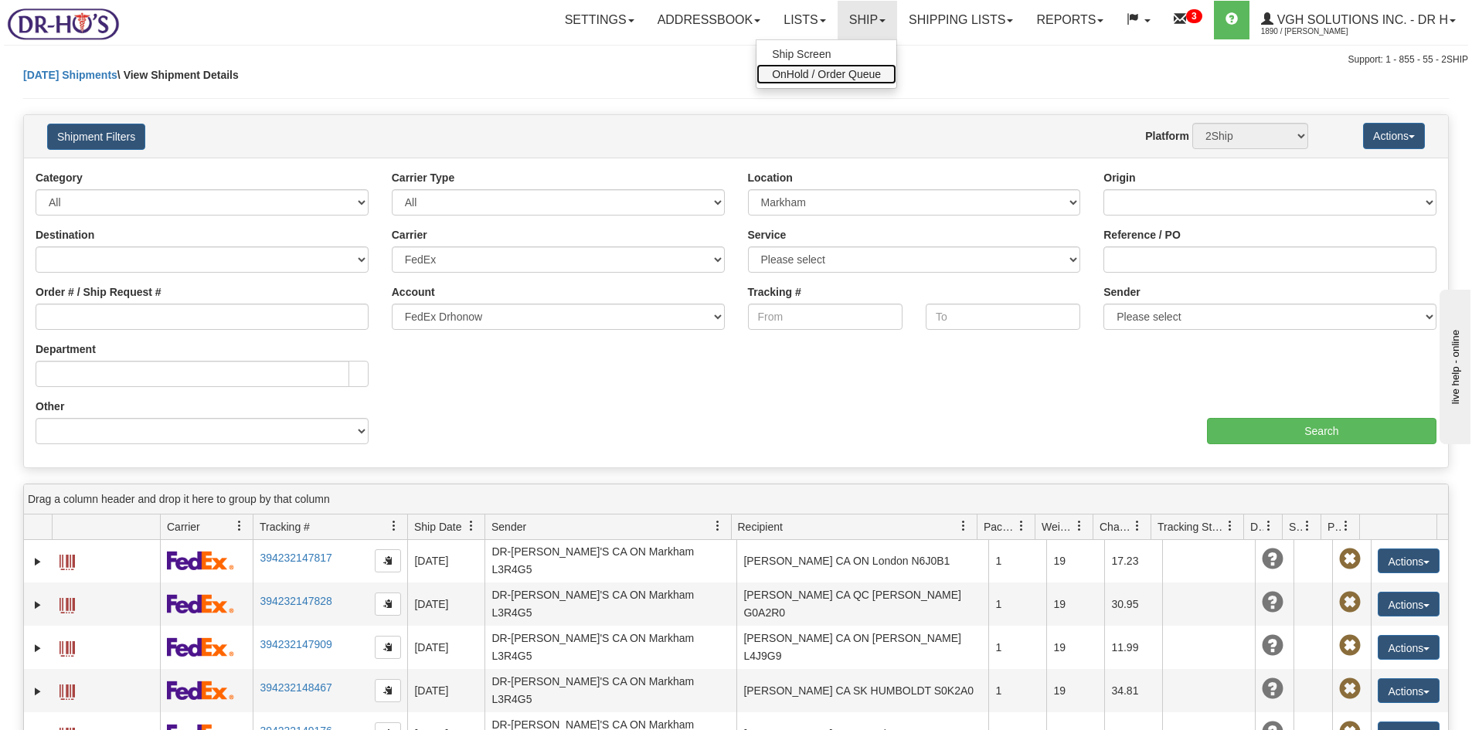
click at [791, 76] on span "OnHold / Order Queue" at bounding box center [826, 74] width 109 height 12
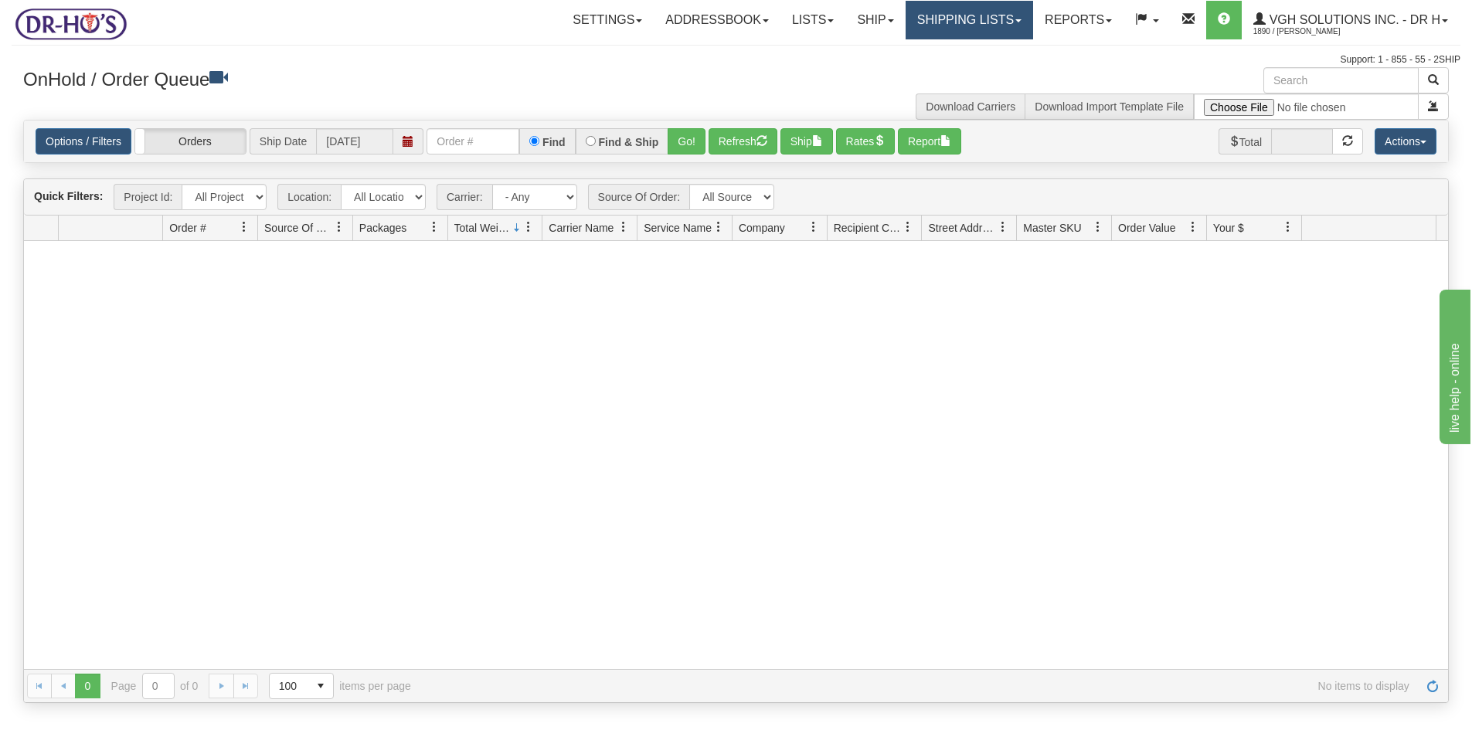
click at [952, 17] on link "Shipping lists" at bounding box center [970, 20] width 128 height 39
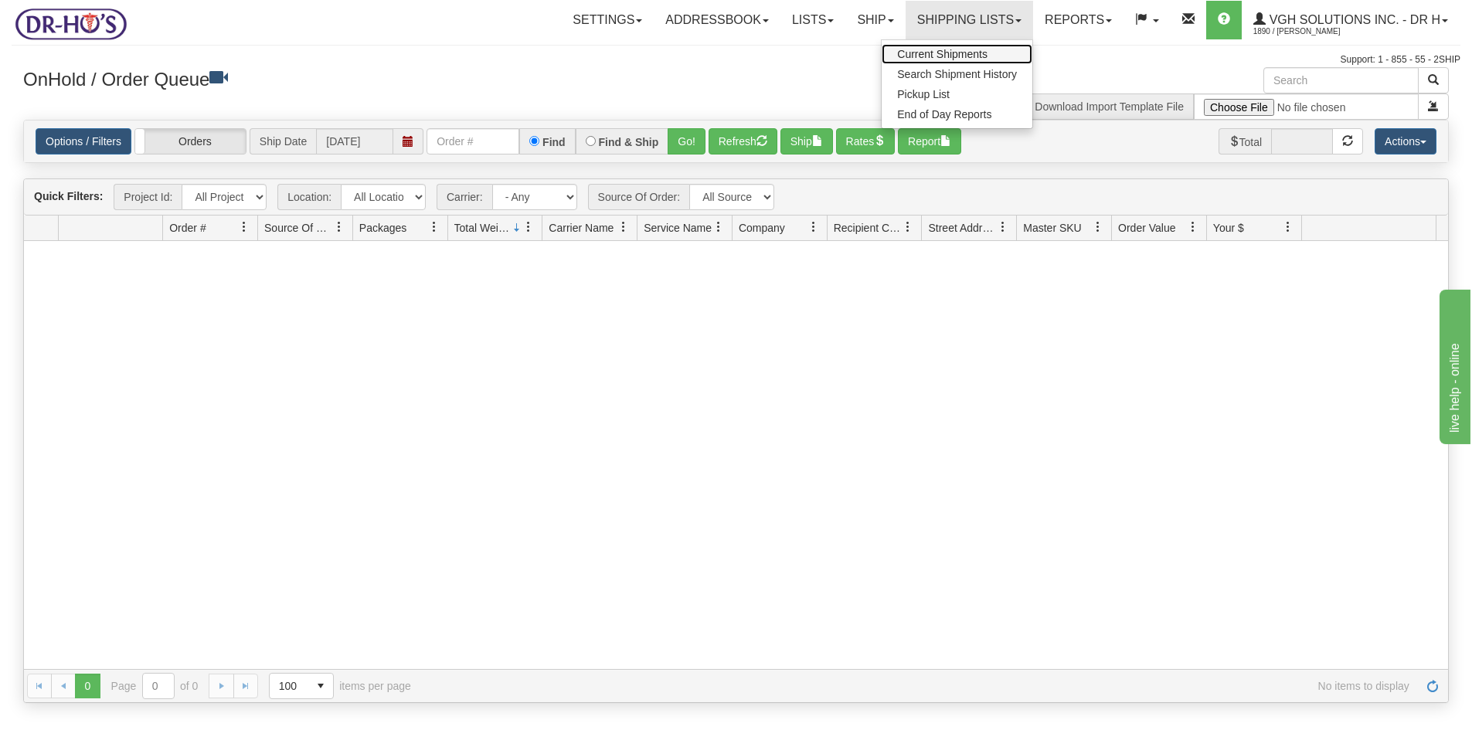
click at [916, 56] on span "Current Shipments" at bounding box center [942, 54] width 90 height 12
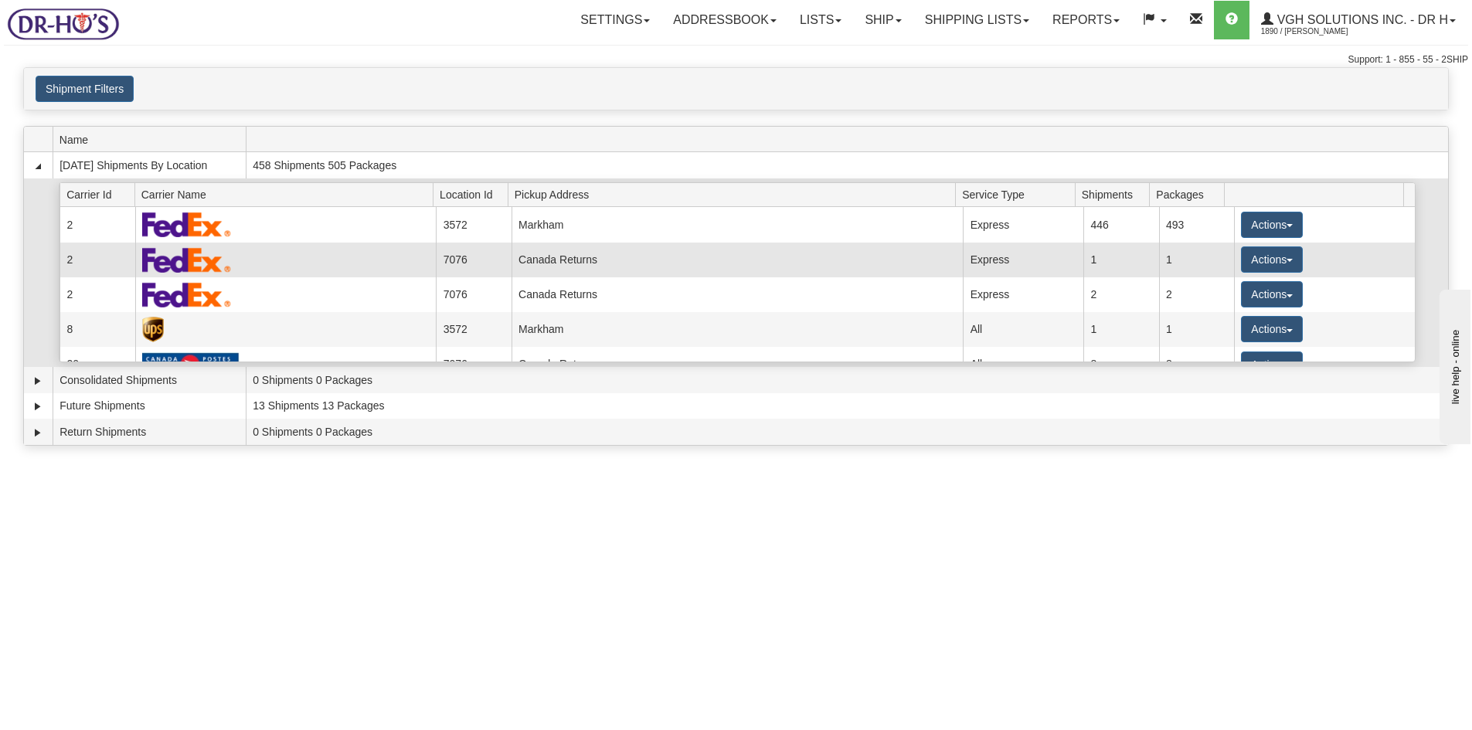
scroll to position [20, 0]
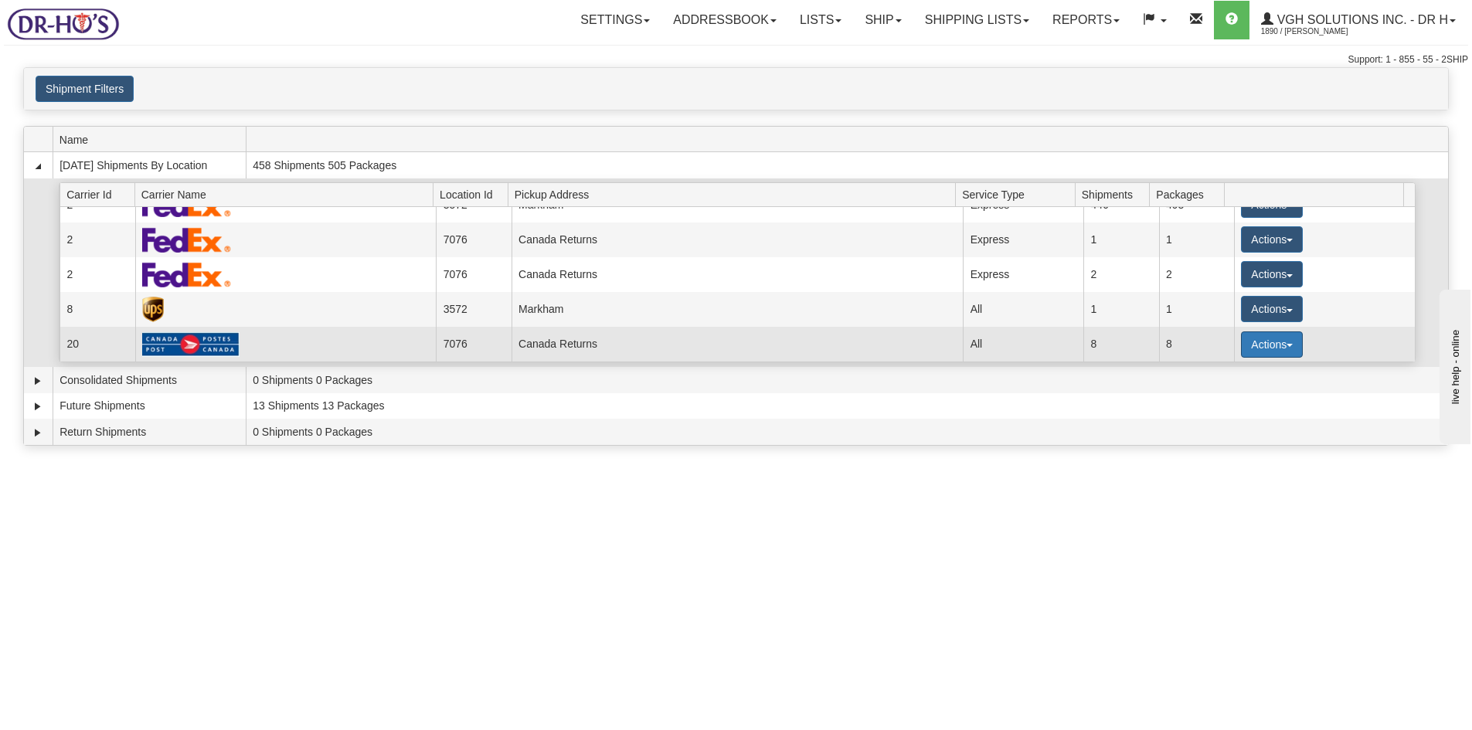
click at [1259, 348] on button "Actions" at bounding box center [1272, 345] width 62 height 26
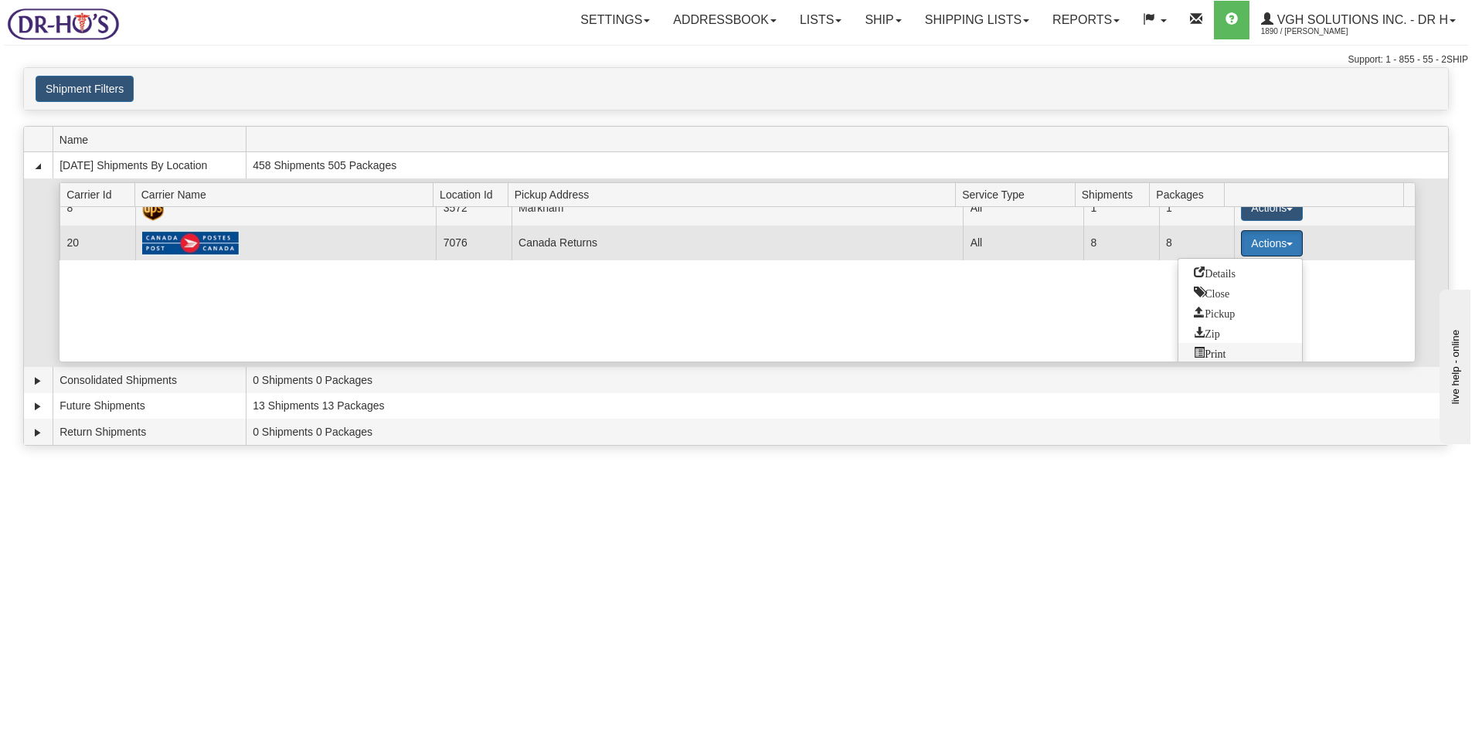
scroll to position [127, 0]
click at [1225, 265] on span "Details" at bounding box center [1215, 266] width 42 height 11
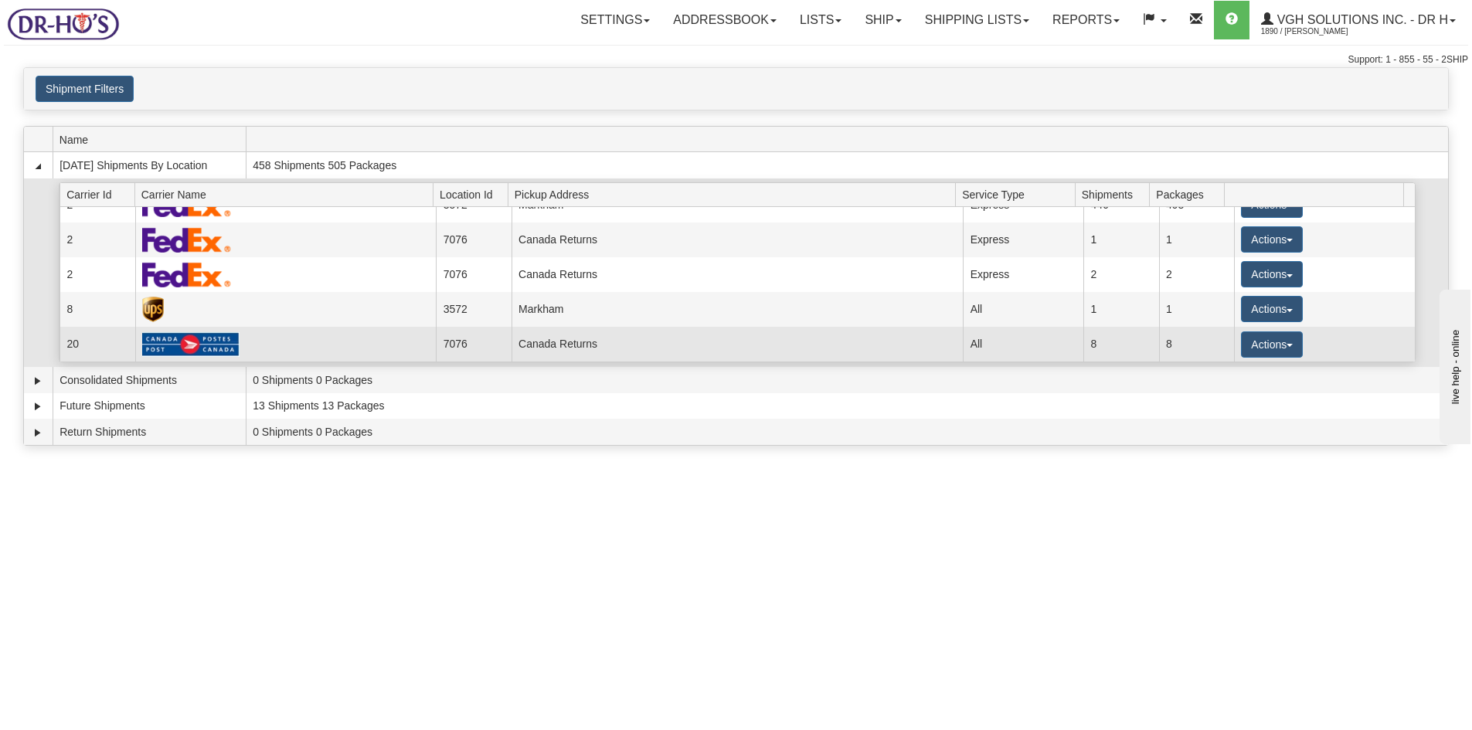
scroll to position [20, 0]
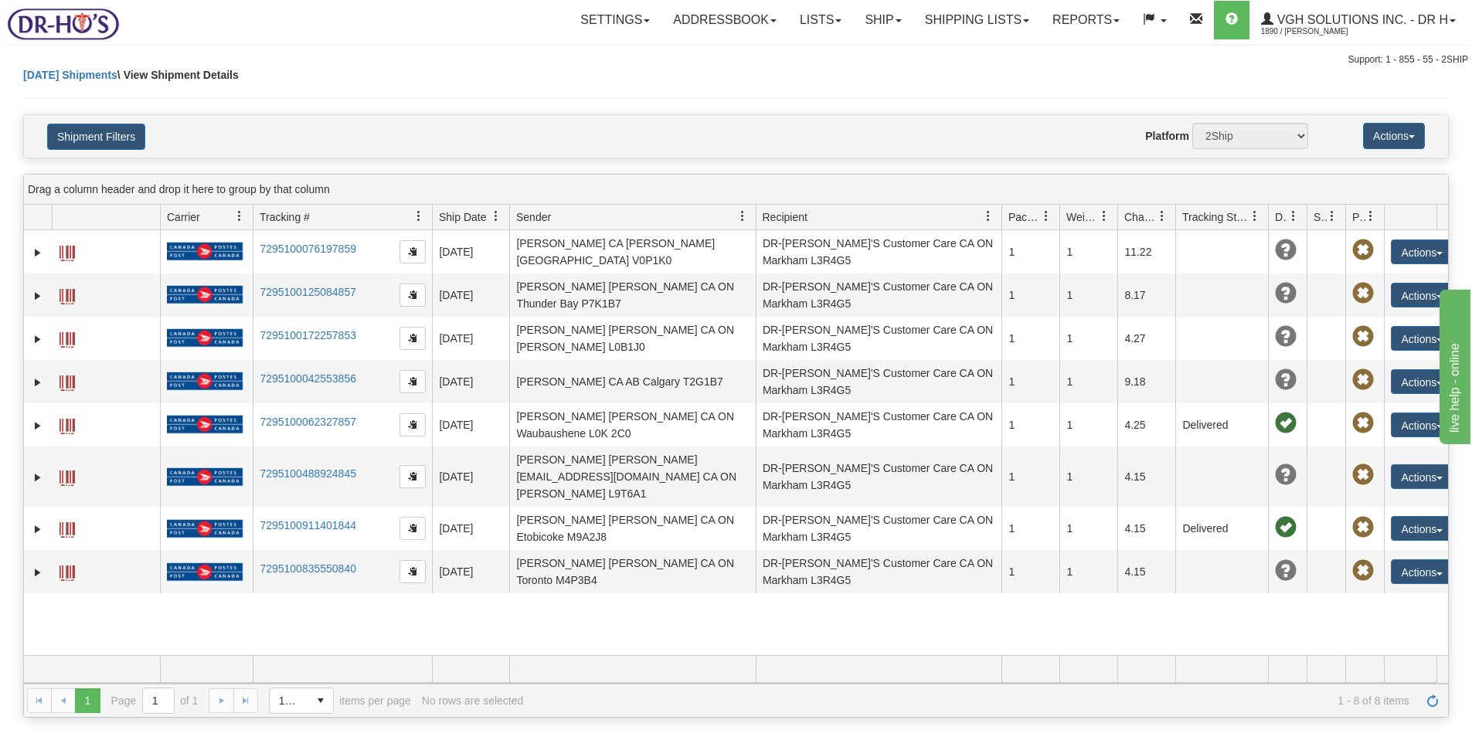
drag, startPoint x: 406, startPoint y: 220, endPoint x: 432, endPoint y: 218, distance: 26.4
click at [432, 218] on div "Id Client Id Carrier Tracking # Pro Number Ship Date Label Generation Date Send…" at bounding box center [730, 217] width 1413 height 25
click at [418, 217] on span at bounding box center [419, 216] width 12 height 12
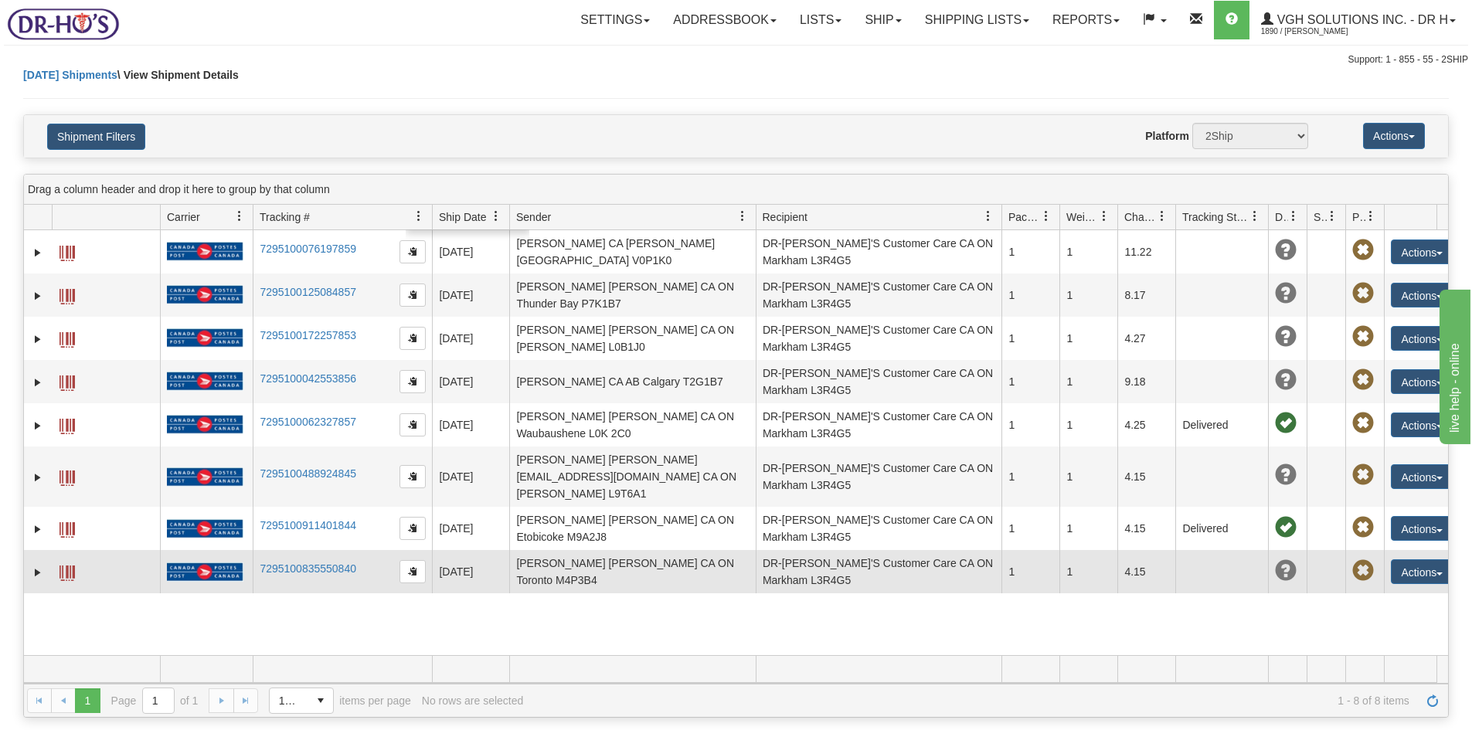
click at [63, 566] on span at bounding box center [67, 573] width 15 height 15
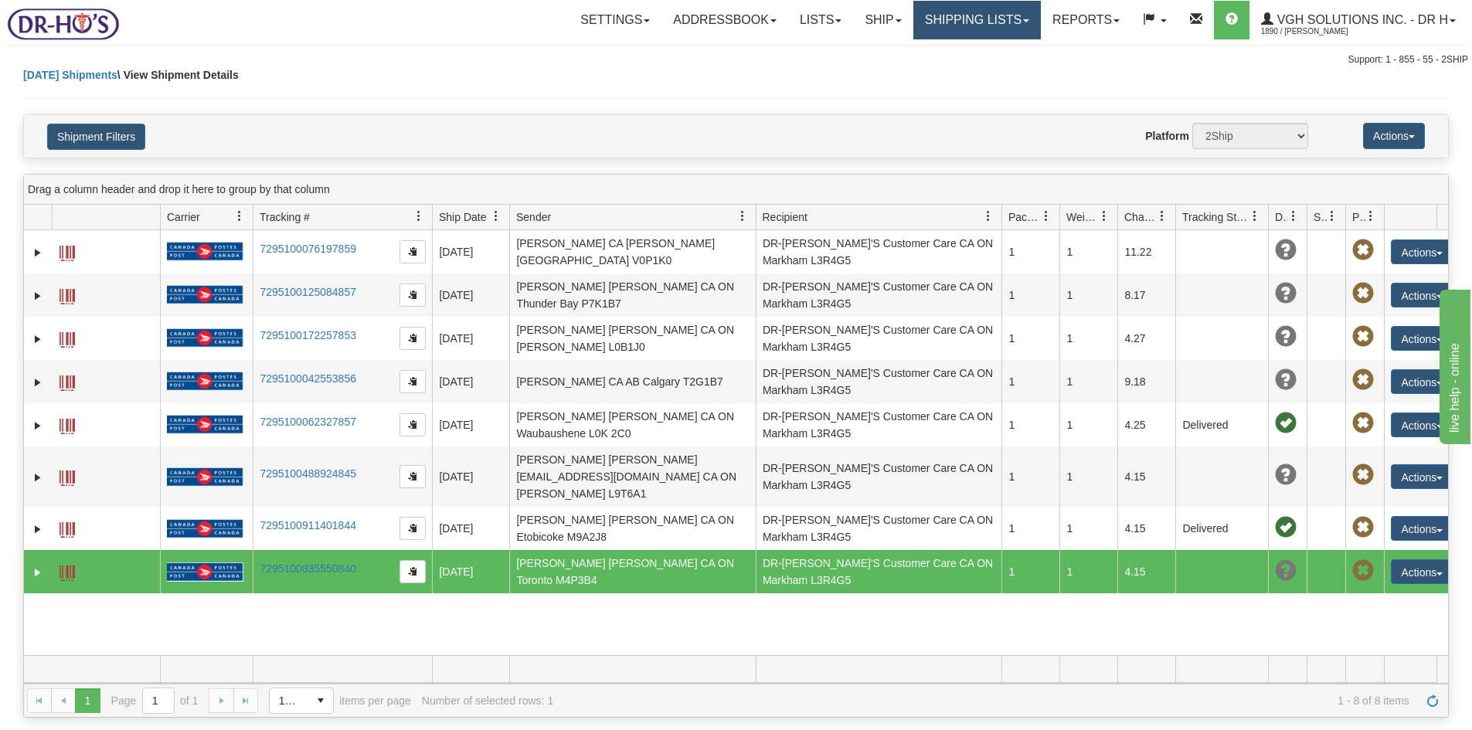
click at [971, 23] on link "Shipping lists" at bounding box center [977, 20] width 128 height 39
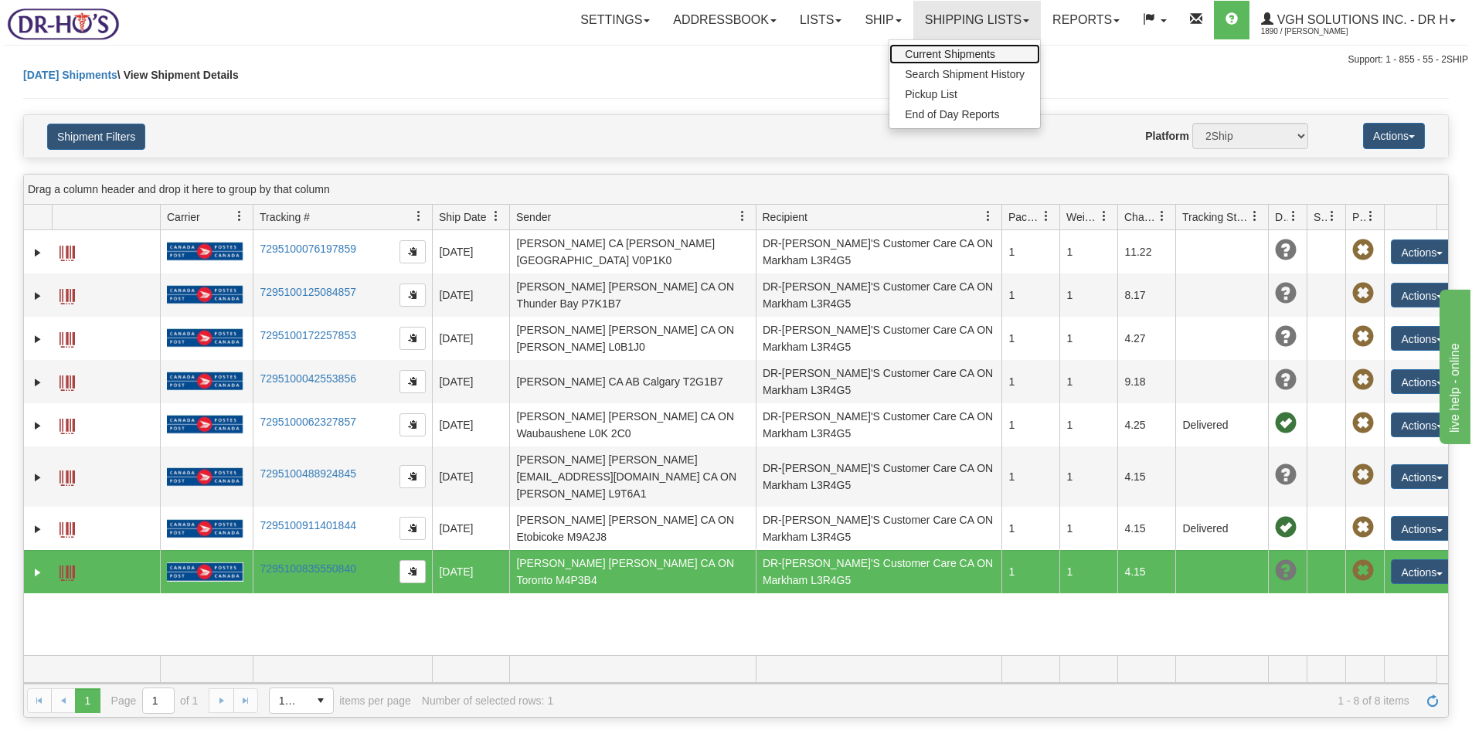
click at [927, 48] on link "Current Shipments" at bounding box center [964, 54] width 151 height 20
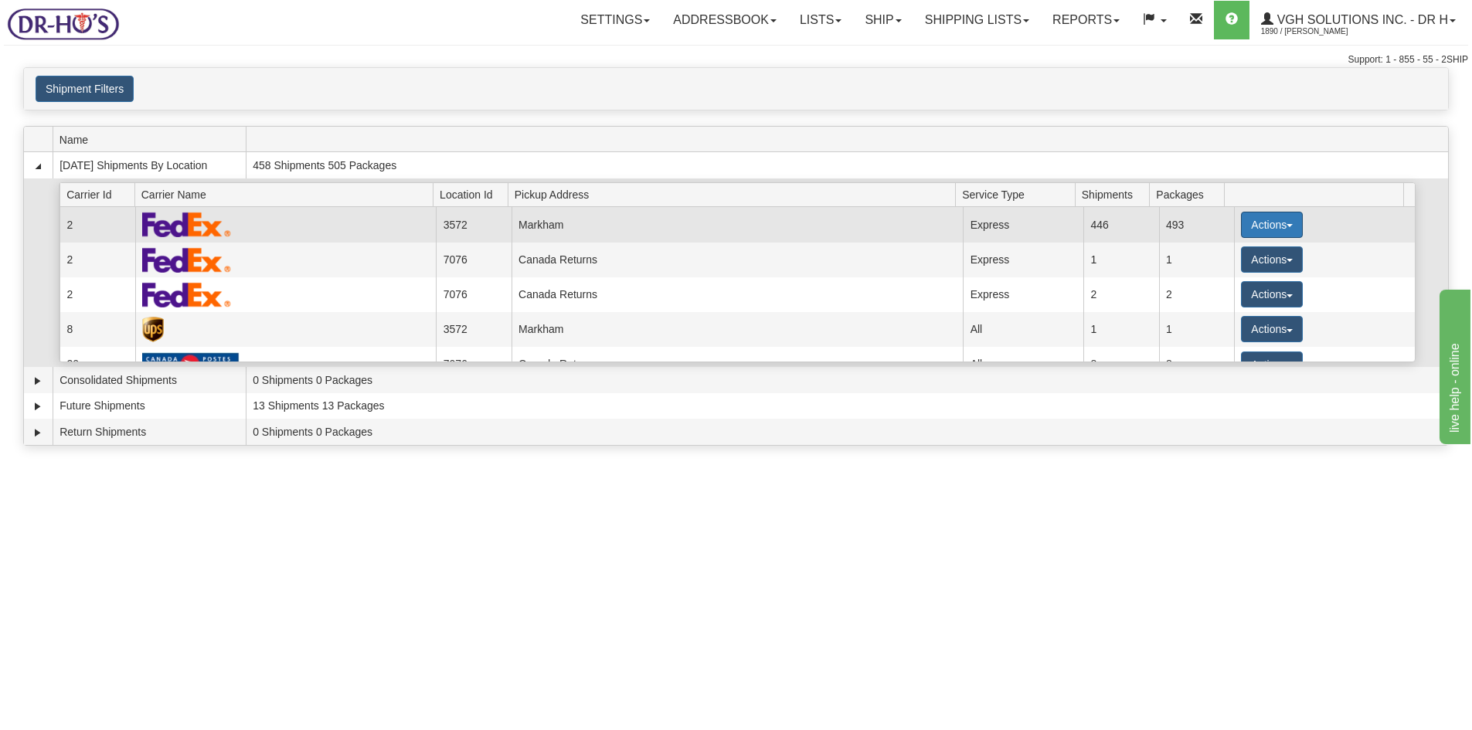
click at [1251, 224] on button "Actions" at bounding box center [1272, 225] width 62 height 26
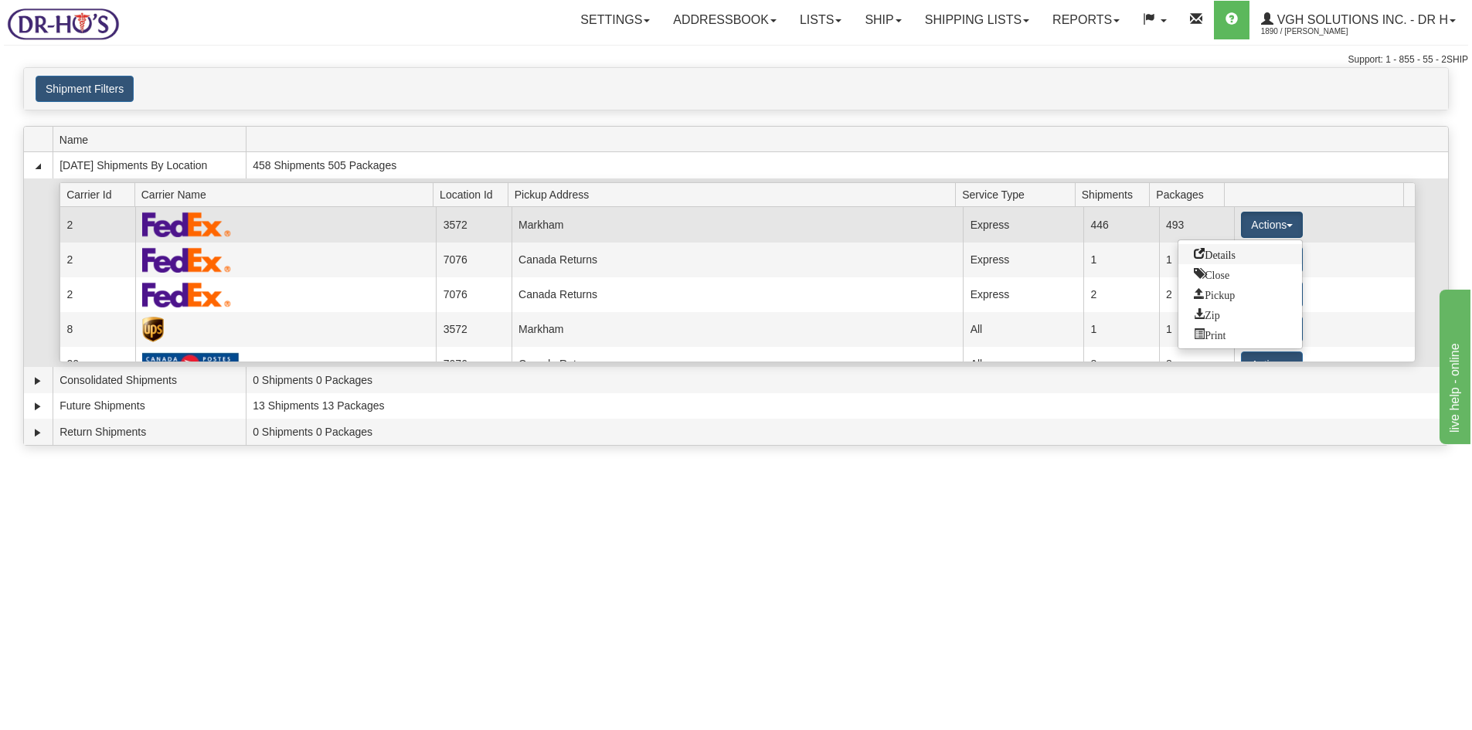
click at [1214, 250] on span "Details" at bounding box center [1215, 253] width 42 height 11
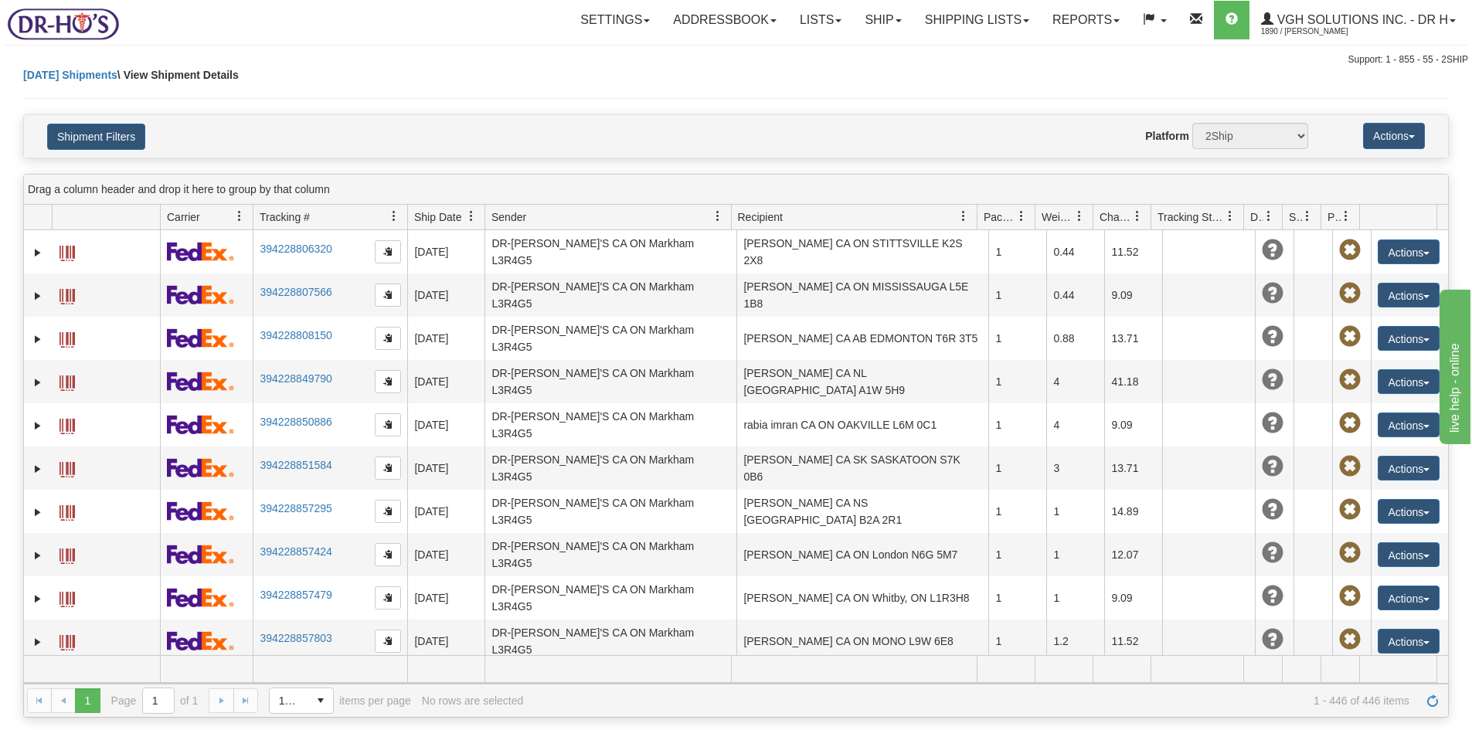
click at [784, 105] on div "Today Shipments \ View Shipment Details" at bounding box center [736, 90] width 1426 height 47
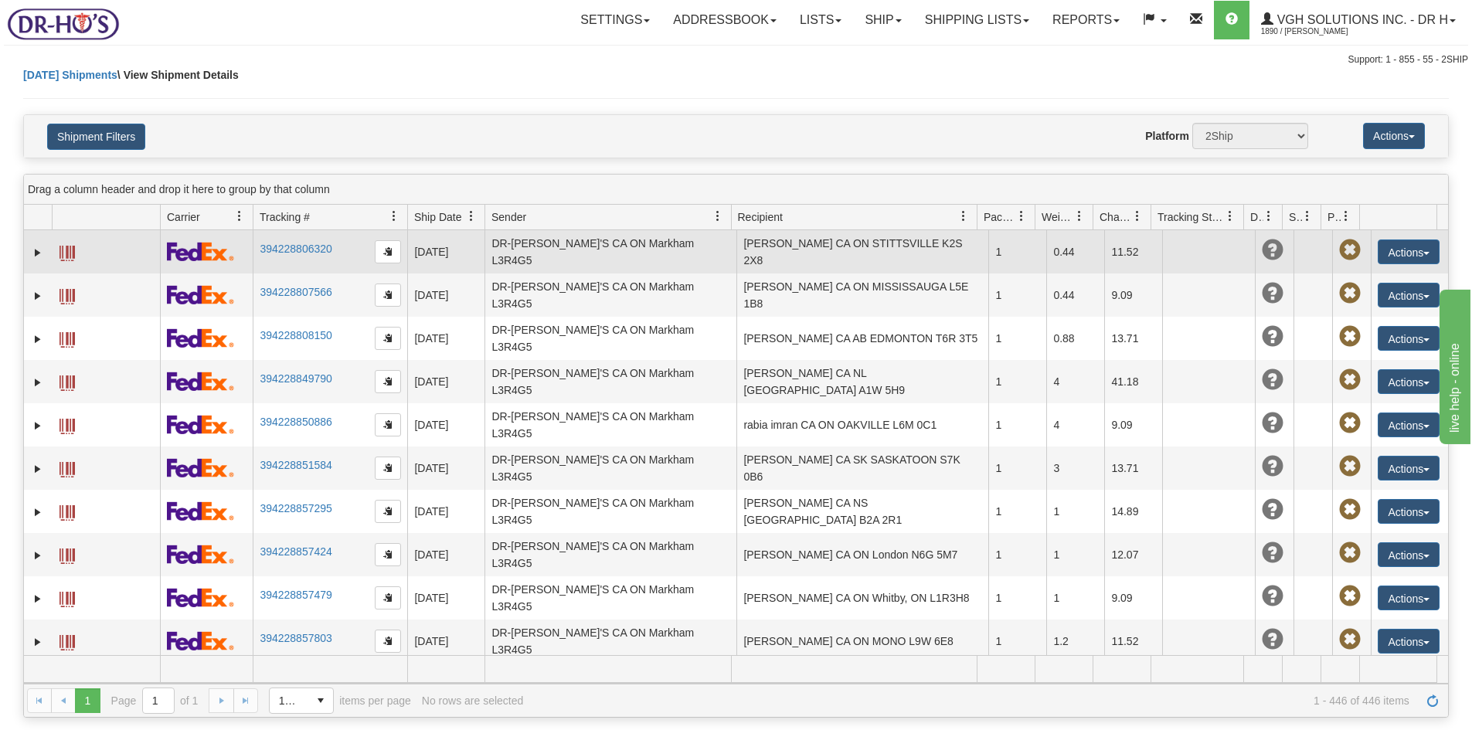
click at [75, 251] on span at bounding box center [67, 253] width 15 height 15
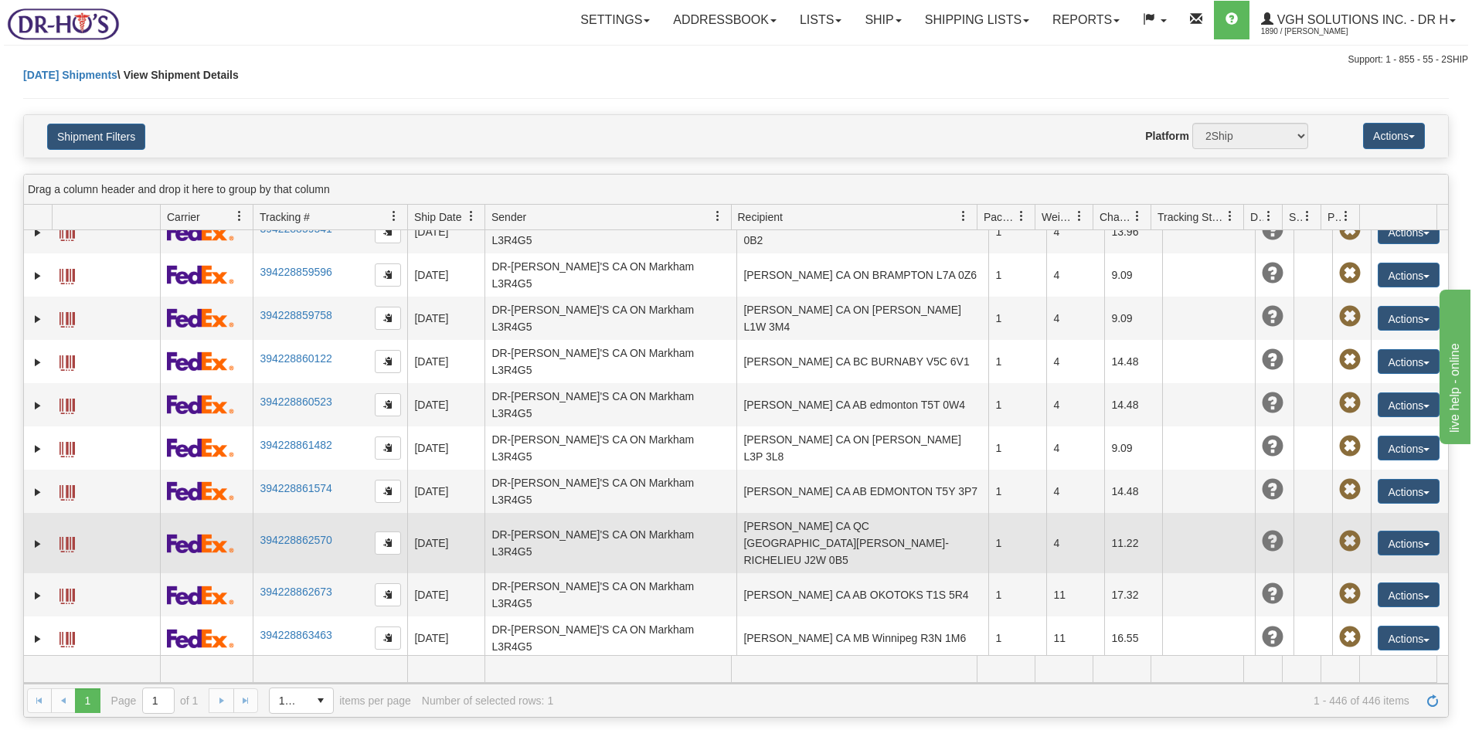
scroll to position [773, 0]
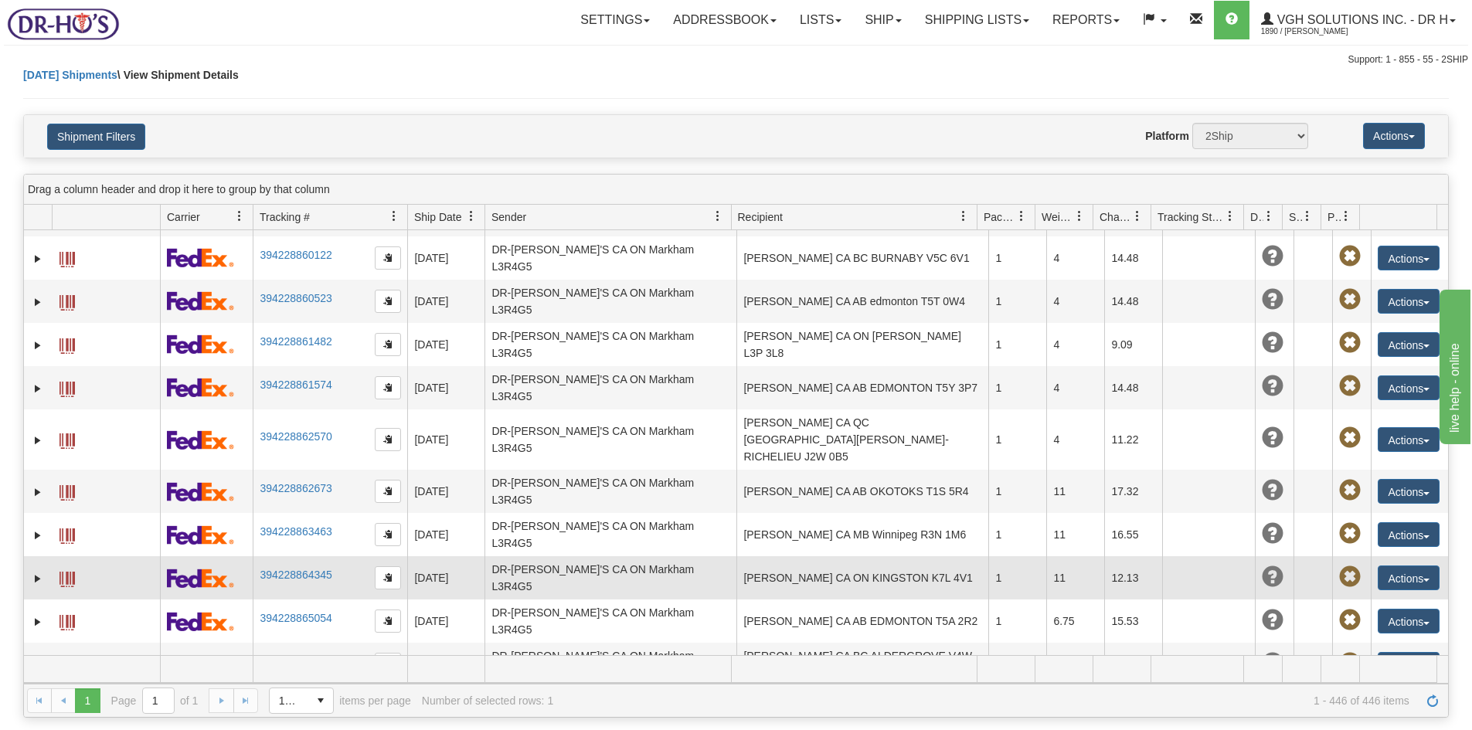
click at [61, 572] on span at bounding box center [67, 579] width 15 height 15
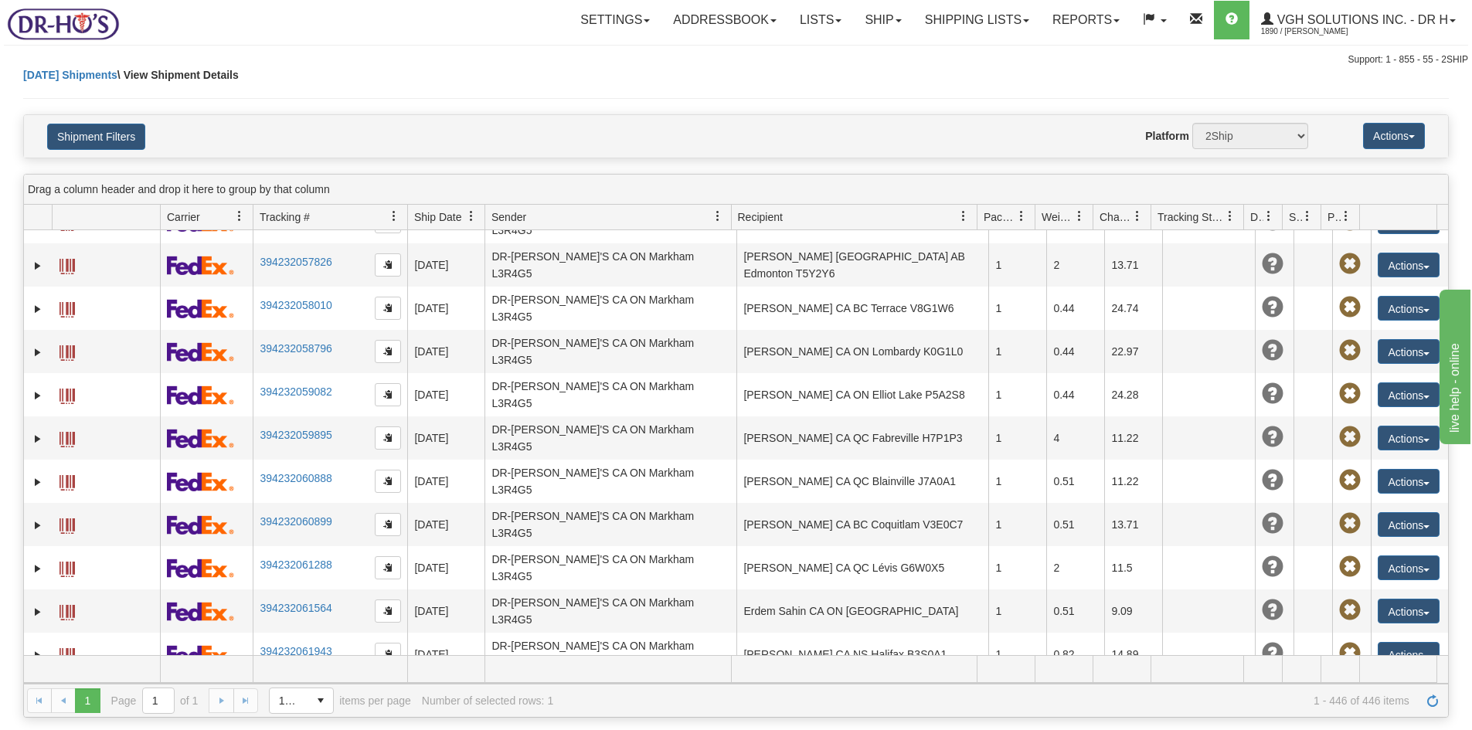
scroll to position [5796, 0]
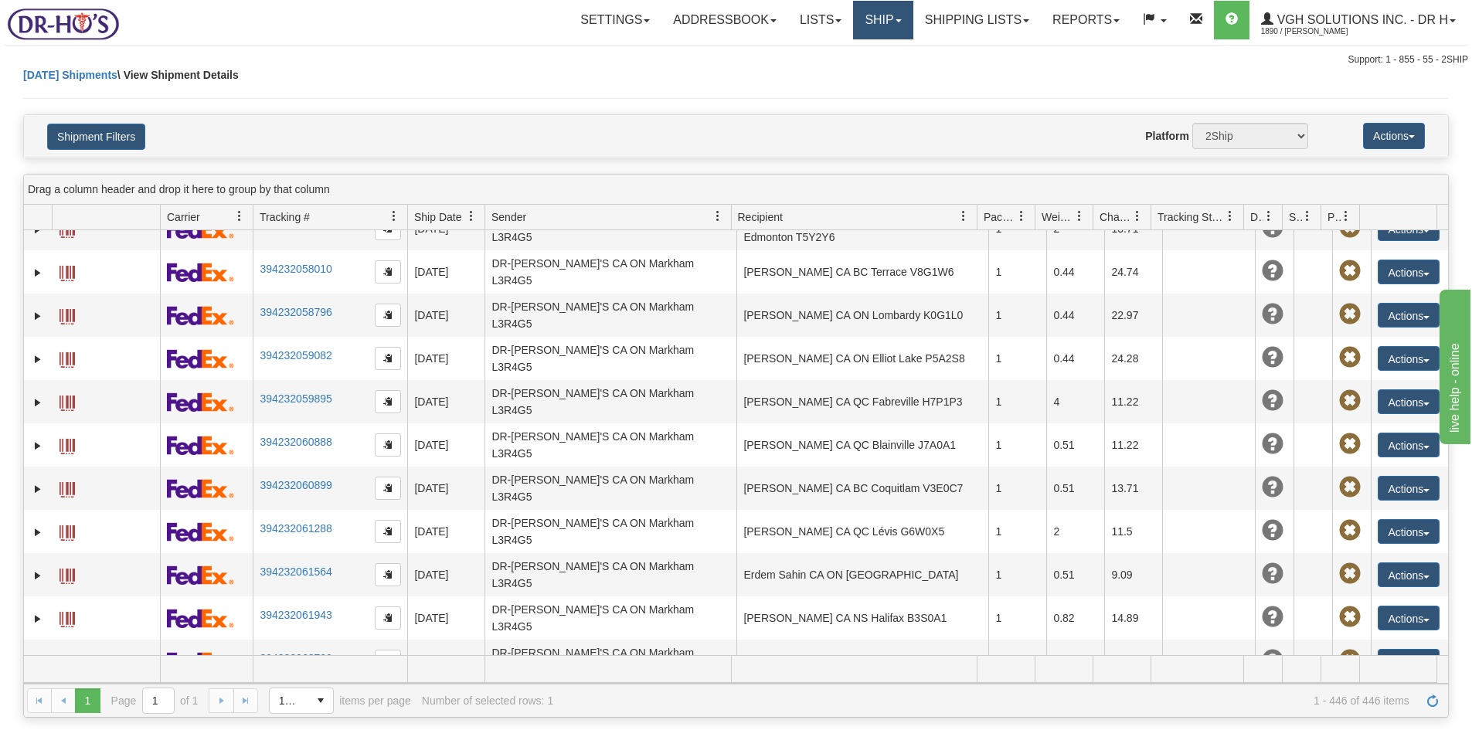
click at [859, 25] on link "Ship" at bounding box center [883, 20] width 60 height 39
click at [801, 71] on span "OnHold / Order Queue" at bounding box center [842, 74] width 109 height 12
